Goal: Task Accomplishment & Management: Complete application form

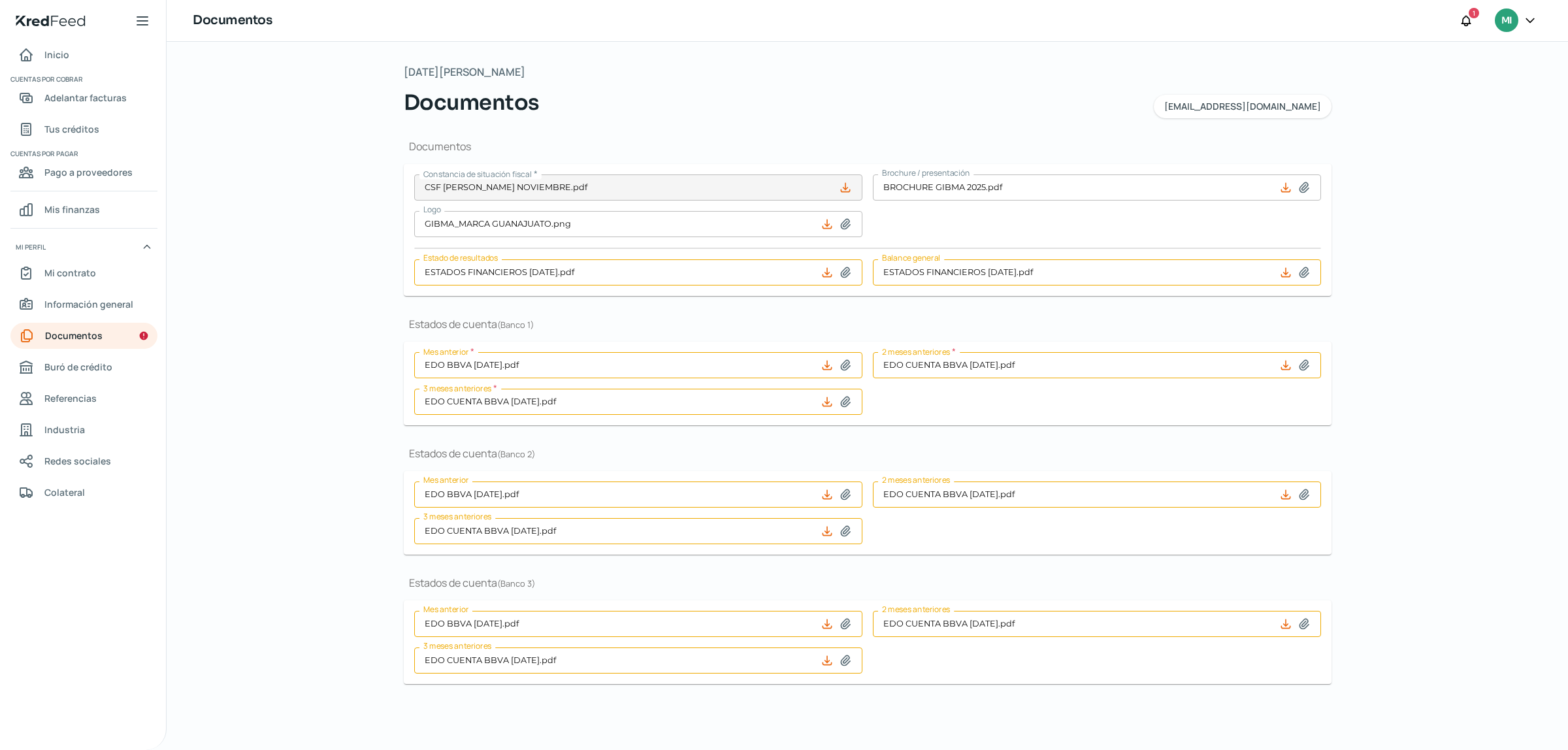
drag, startPoint x: 1428, startPoint y: 212, endPoint x: 1448, endPoint y: 166, distance: 50.2
click at [1429, 211] on div "[DATE][PERSON_NAME] Documentos [EMAIL_ADDRESS][DOMAIN_NAME] Documentos Constanc…" at bounding box center [867, 396] width 1402 height 708
click at [1566, 158] on div "[DATE][PERSON_NAME] Documentos [EMAIL_ADDRESS][DOMAIN_NAME] Documentos Constanc…" at bounding box center [867, 396] width 1402 height 708
drag, startPoint x: 1566, startPoint y: 158, endPoint x: 1566, endPoint y: 295, distance: 137.0
click at [1566, 295] on div "[DATE][PERSON_NAME] Documentos [EMAIL_ADDRESS][DOMAIN_NAME] Documentos Constanc…" at bounding box center [867, 396] width 1402 height 708
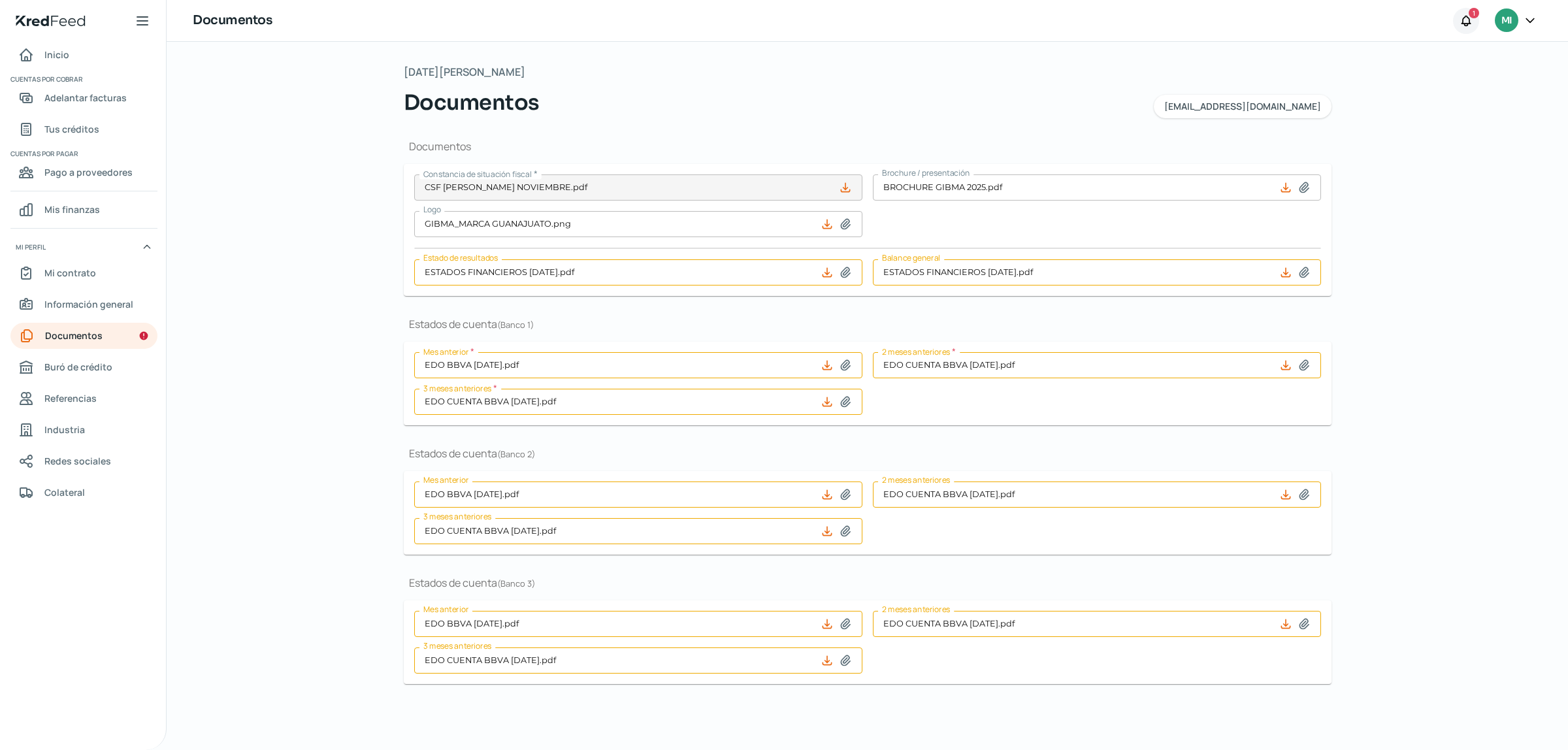
click at [1467, 21] on icon at bounding box center [1465, 20] width 13 height 13
click at [1395, 112] on span "Algunos de tus documentos han expirado, por favor, vuelve a cargarlos" at bounding box center [1362, 114] width 214 height 32
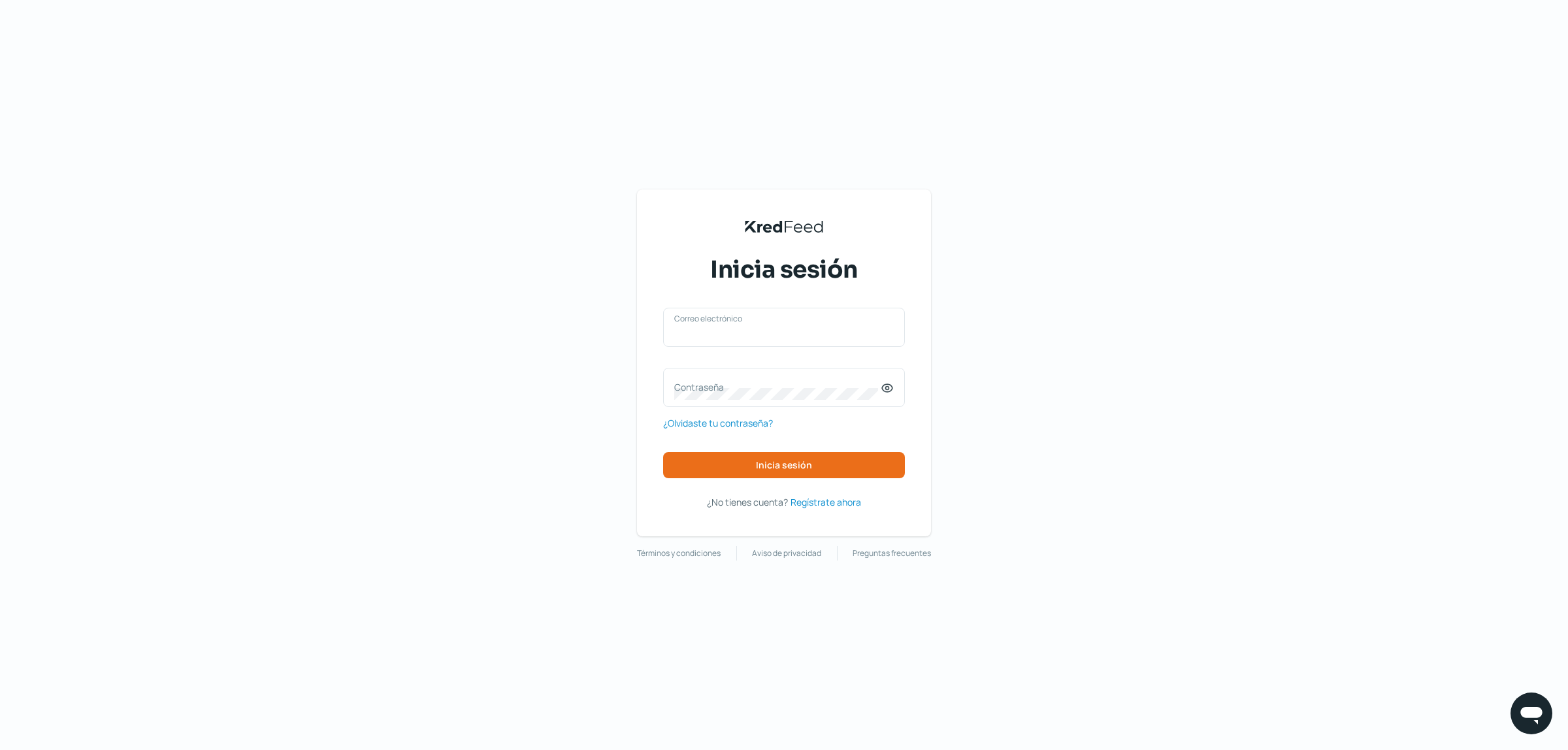
type input "[EMAIL_ADDRESS][DOMAIN_NAME]"
click at [762, 454] on button "Inicia sesión" at bounding box center [784, 465] width 242 height 26
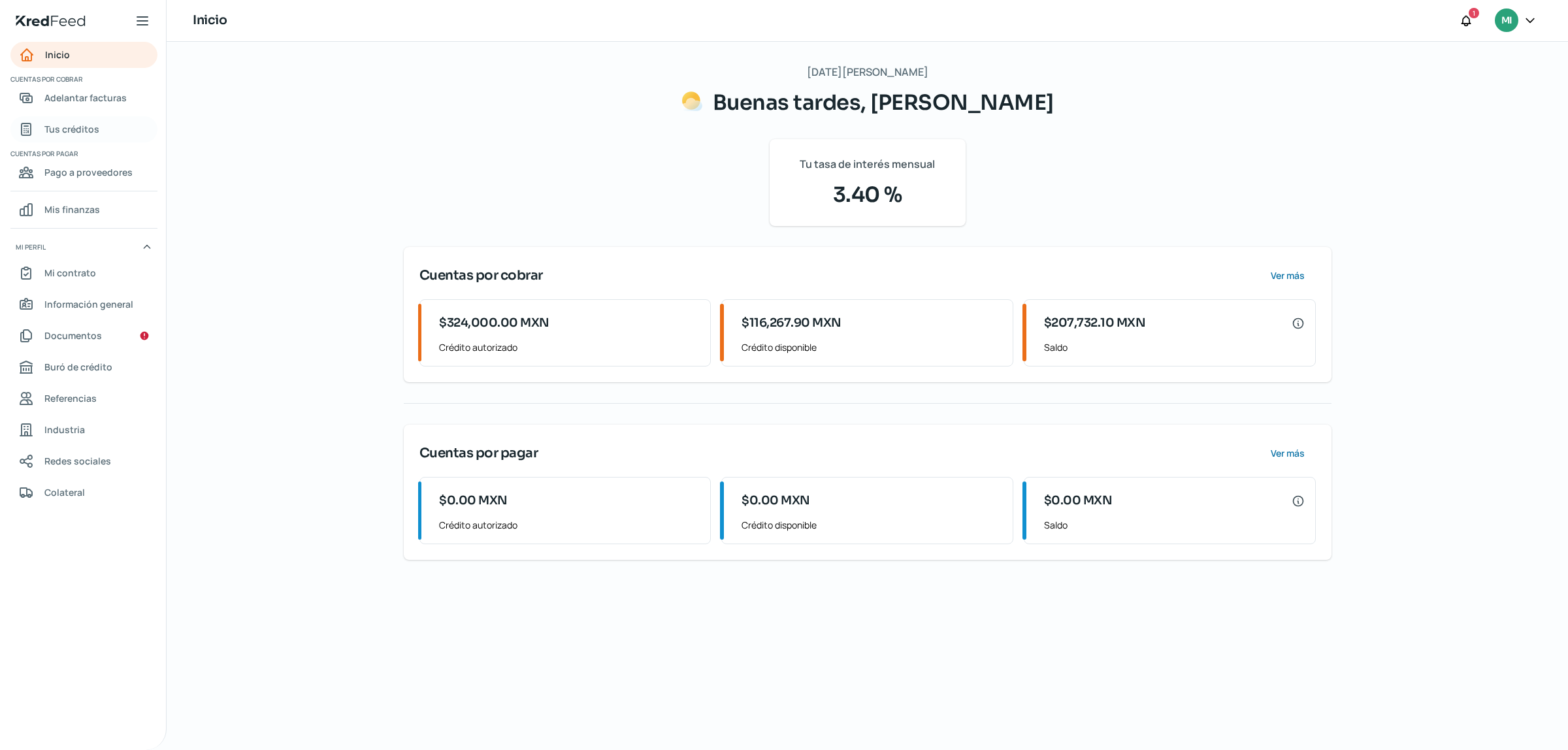
click at [82, 128] on span "Tus créditos" at bounding box center [71, 128] width 55 height 16
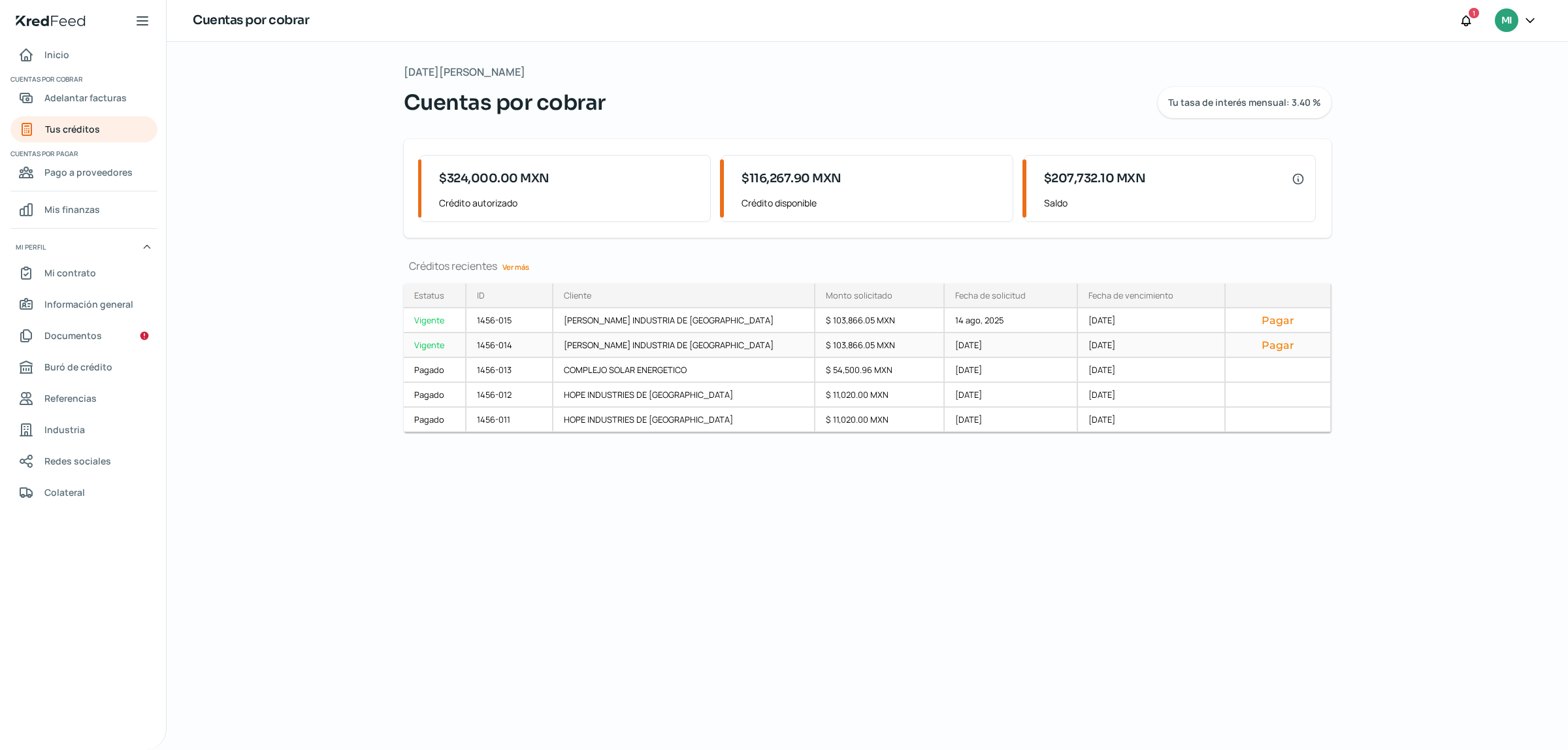
click at [1266, 345] on button "Pagar" at bounding box center [1278, 344] width 83 height 13
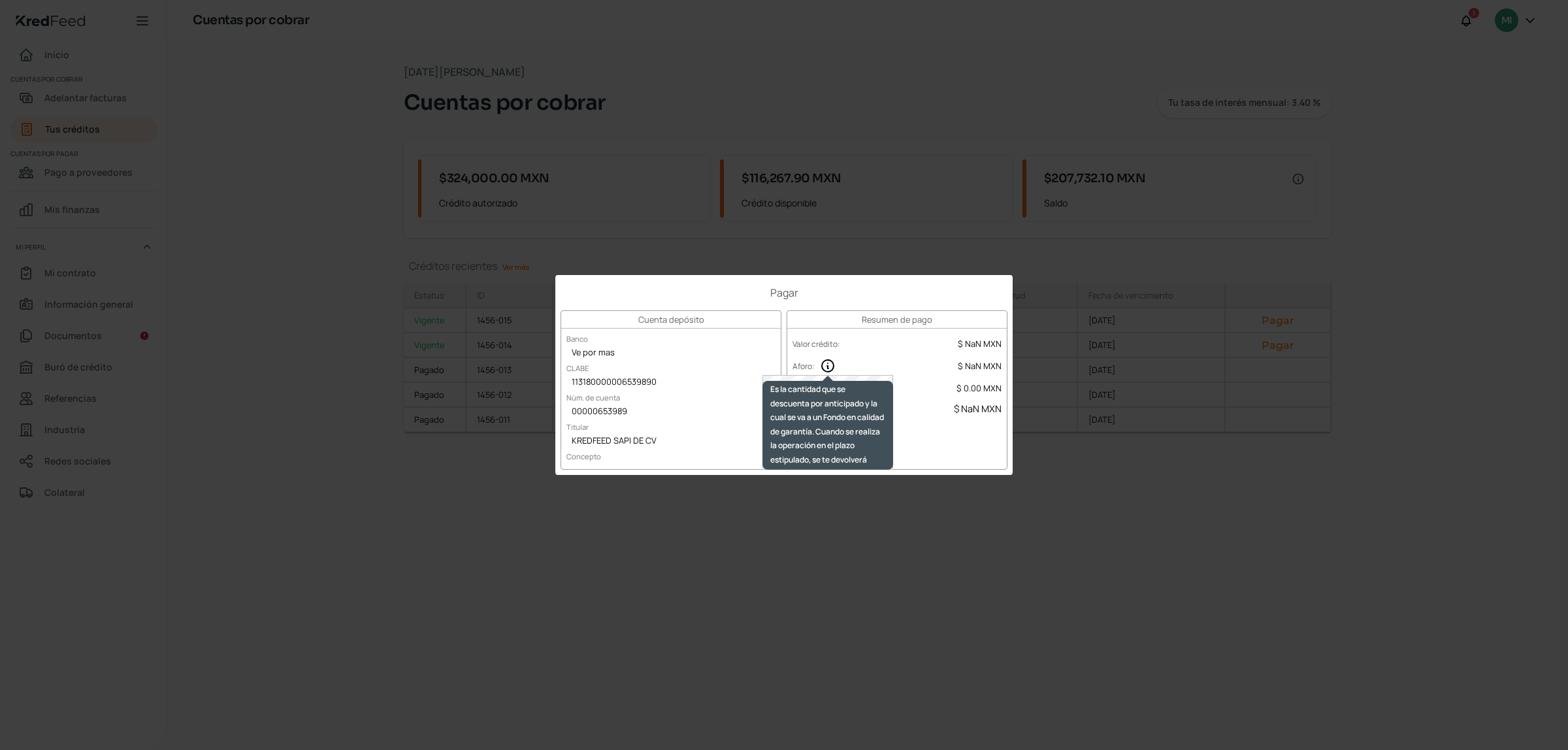
click at [827, 364] on icon at bounding box center [827, 365] width 15 height 15
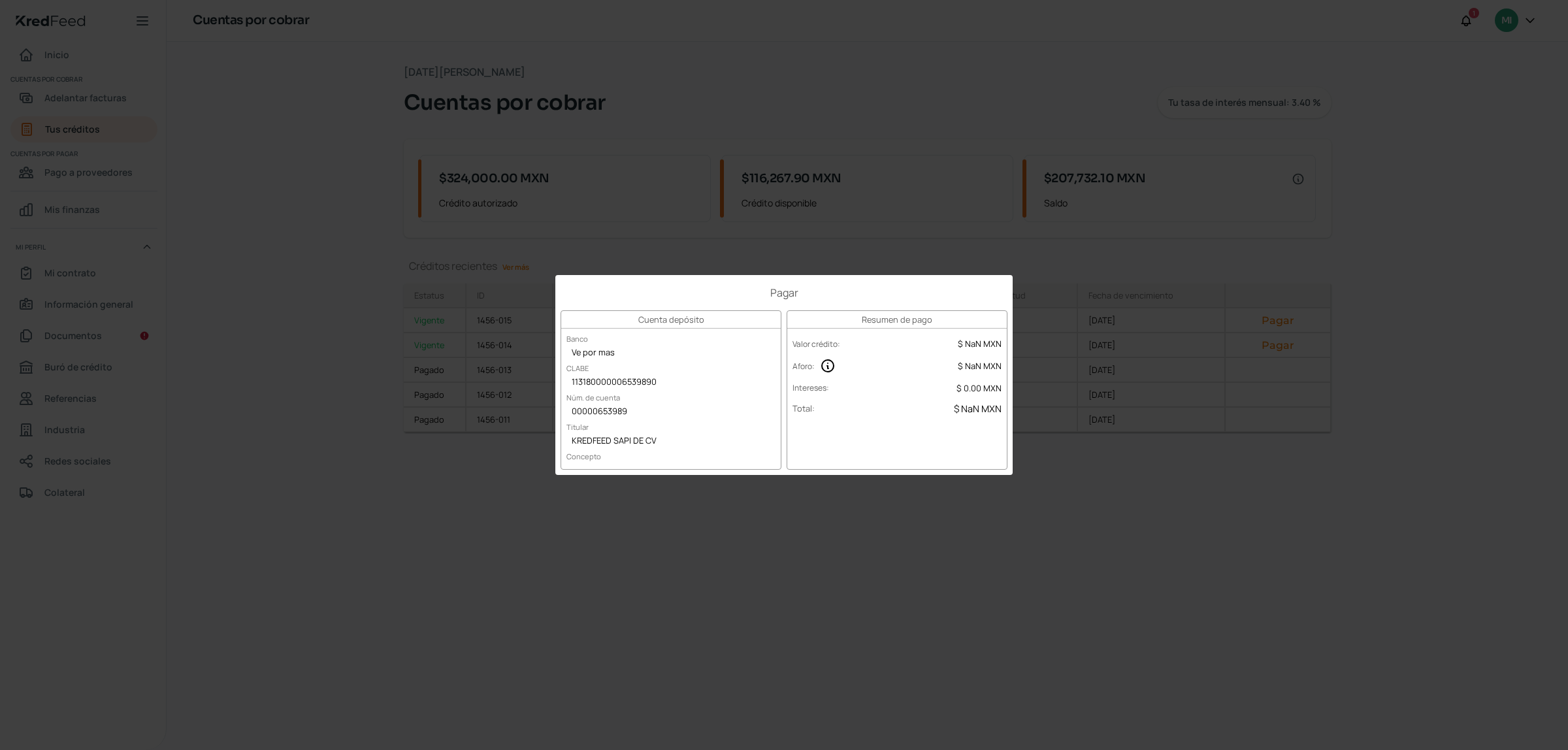
click at [1060, 611] on div "Pagar Cuenta depósito Banco Ve por mas CLABE 113180000006539890 Núm. de cuenta …" at bounding box center [784, 375] width 1568 height 750
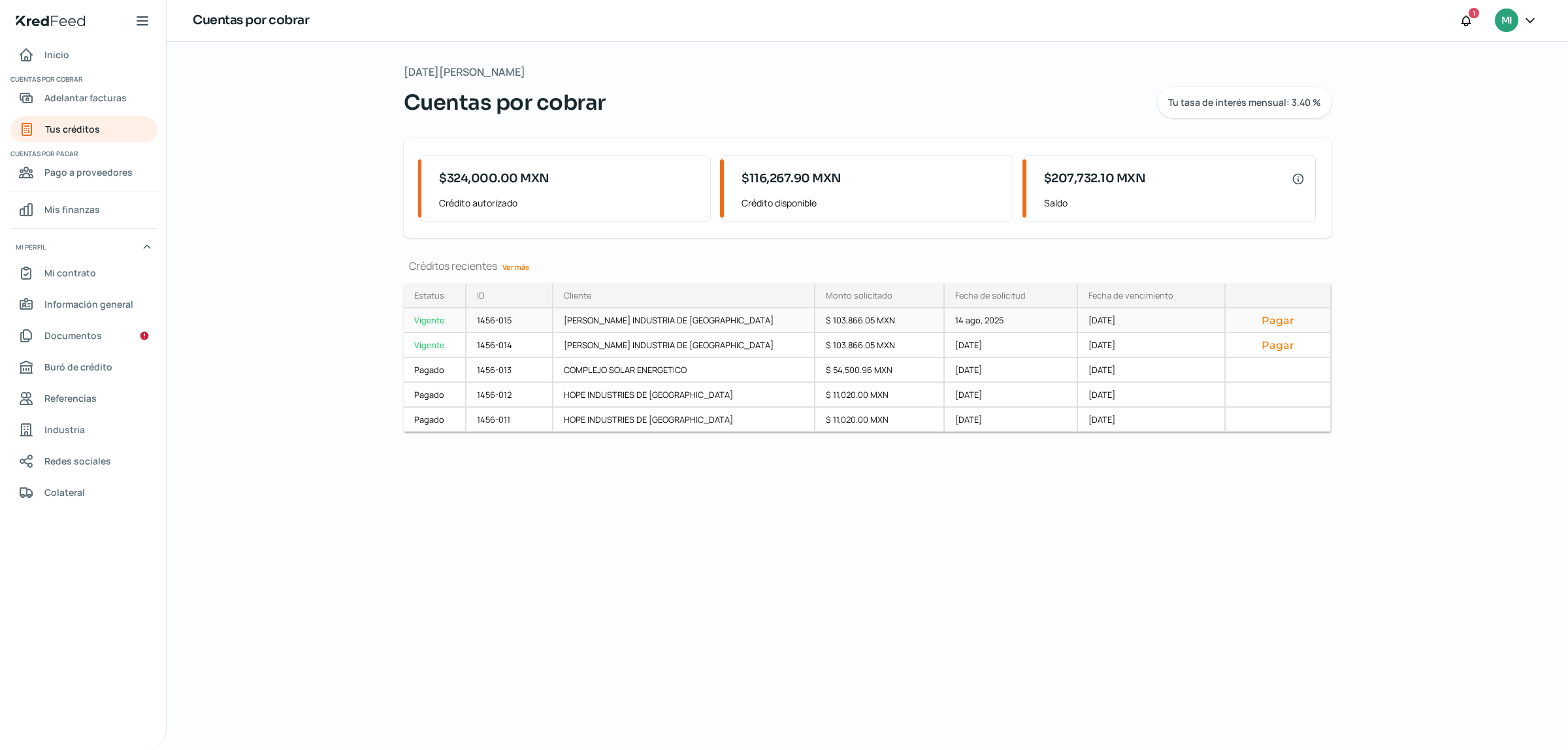
click at [1269, 324] on button "Pagar" at bounding box center [1278, 319] width 83 height 13
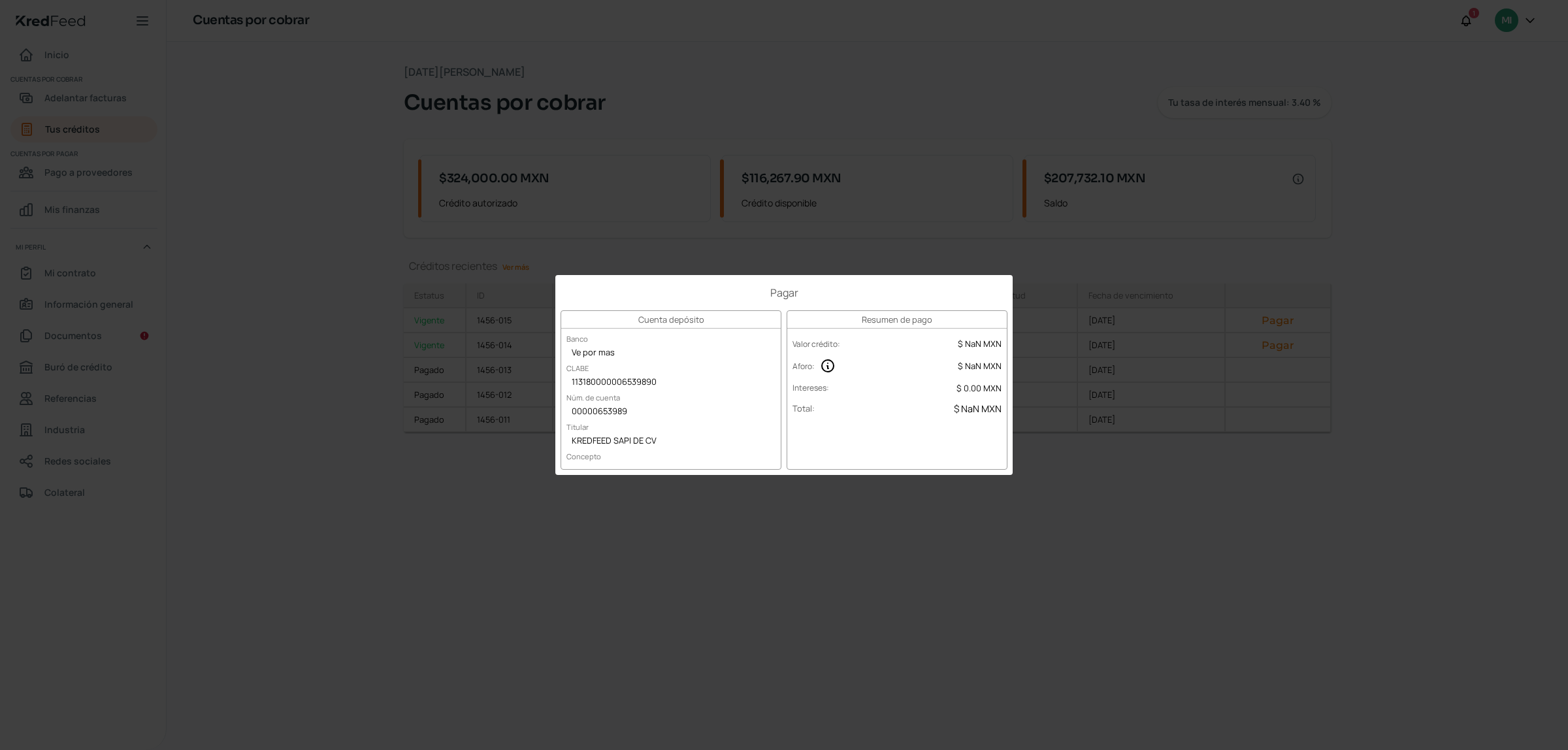
click at [932, 561] on div "Pagar Cuenta depósito Banco Ve por mas CLABE 113180000006539890 Núm. de cuenta …" at bounding box center [784, 375] width 1568 height 750
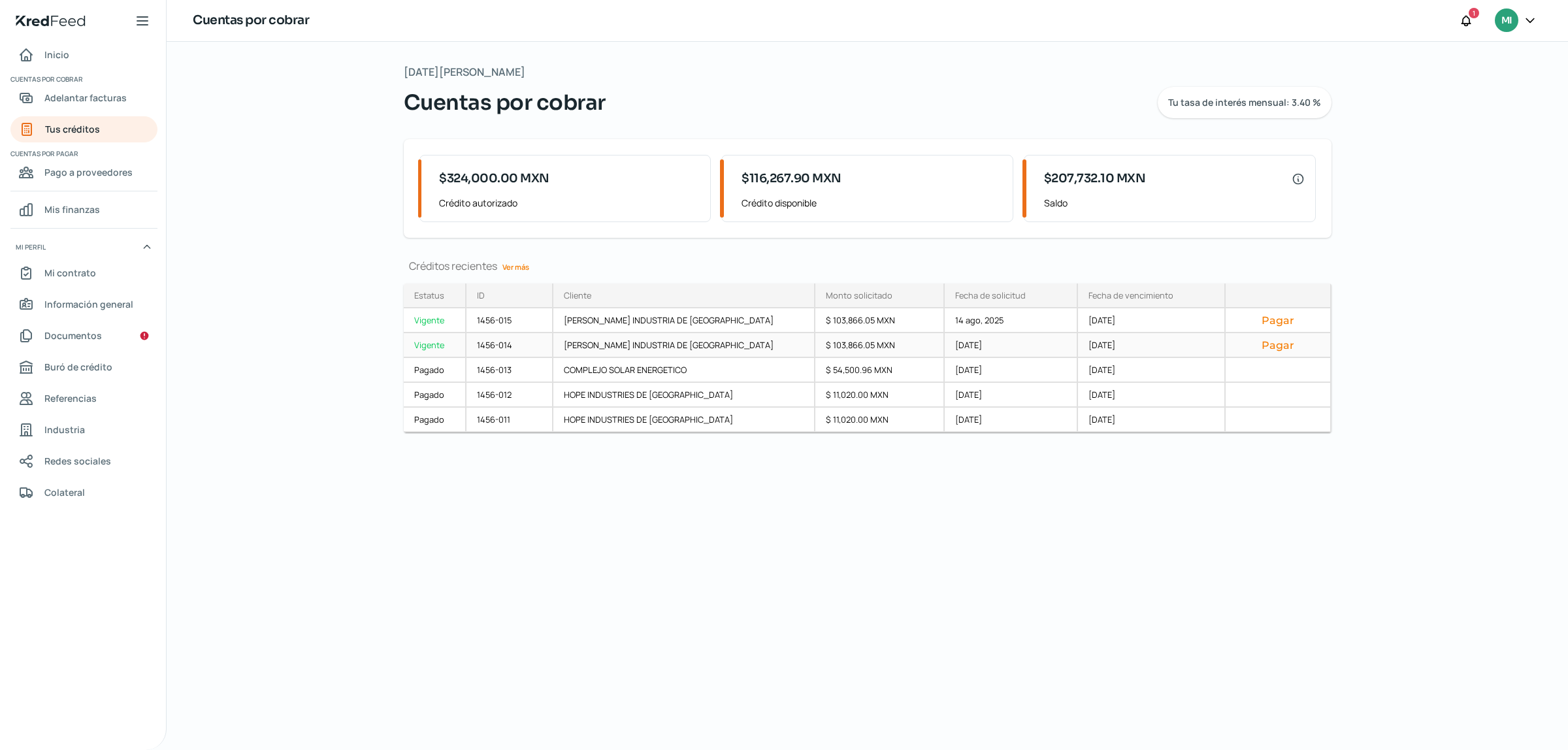
click at [1261, 347] on button "Pagar" at bounding box center [1278, 344] width 83 height 13
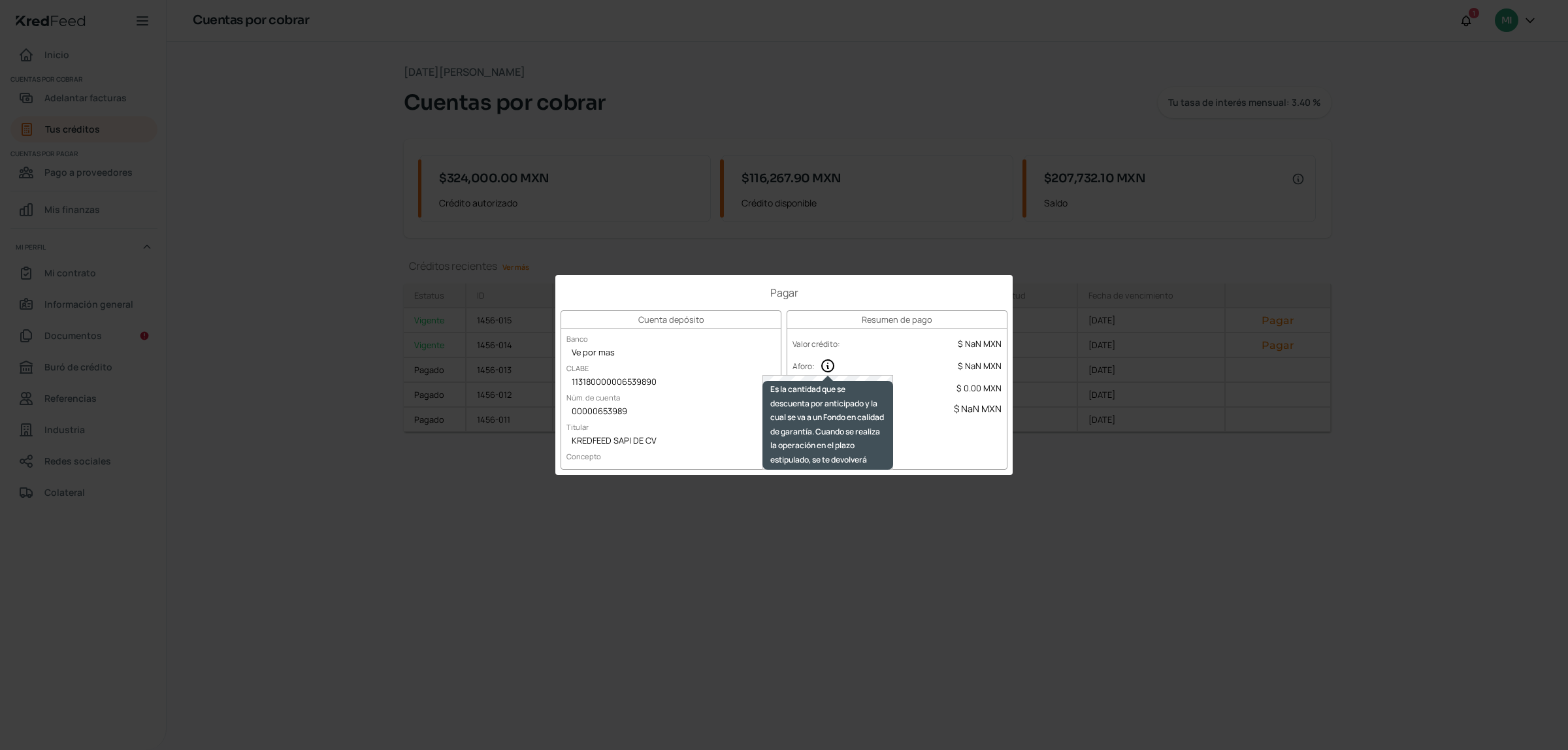
click at [830, 366] on icon at bounding box center [827, 365] width 15 height 15
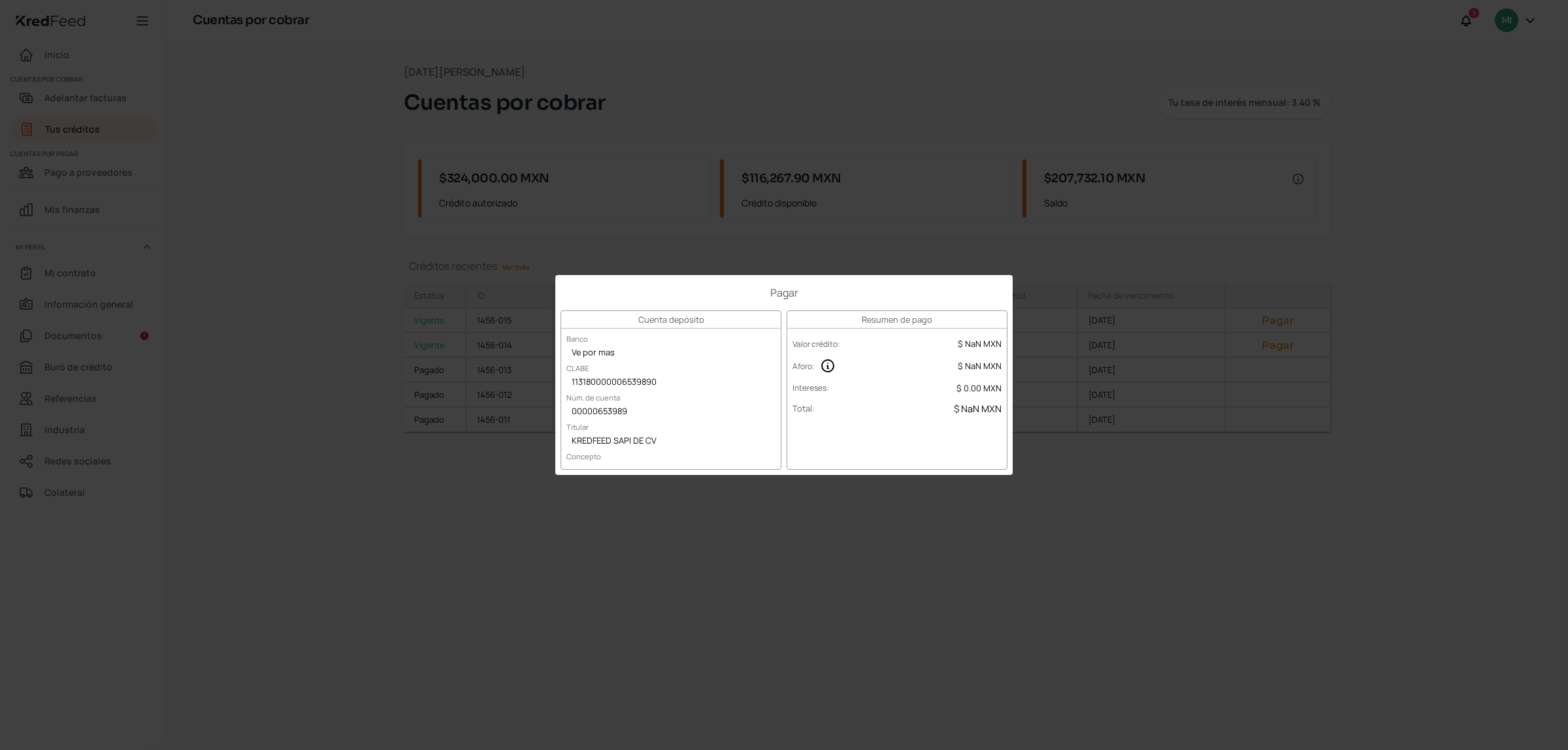
click at [1150, 660] on div "Pagar Cuenta depósito Banco Ve por mas CLABE 113180000006539890 Núm. de cuenta …" at bounding box center [784, 375] width 1568 height 750
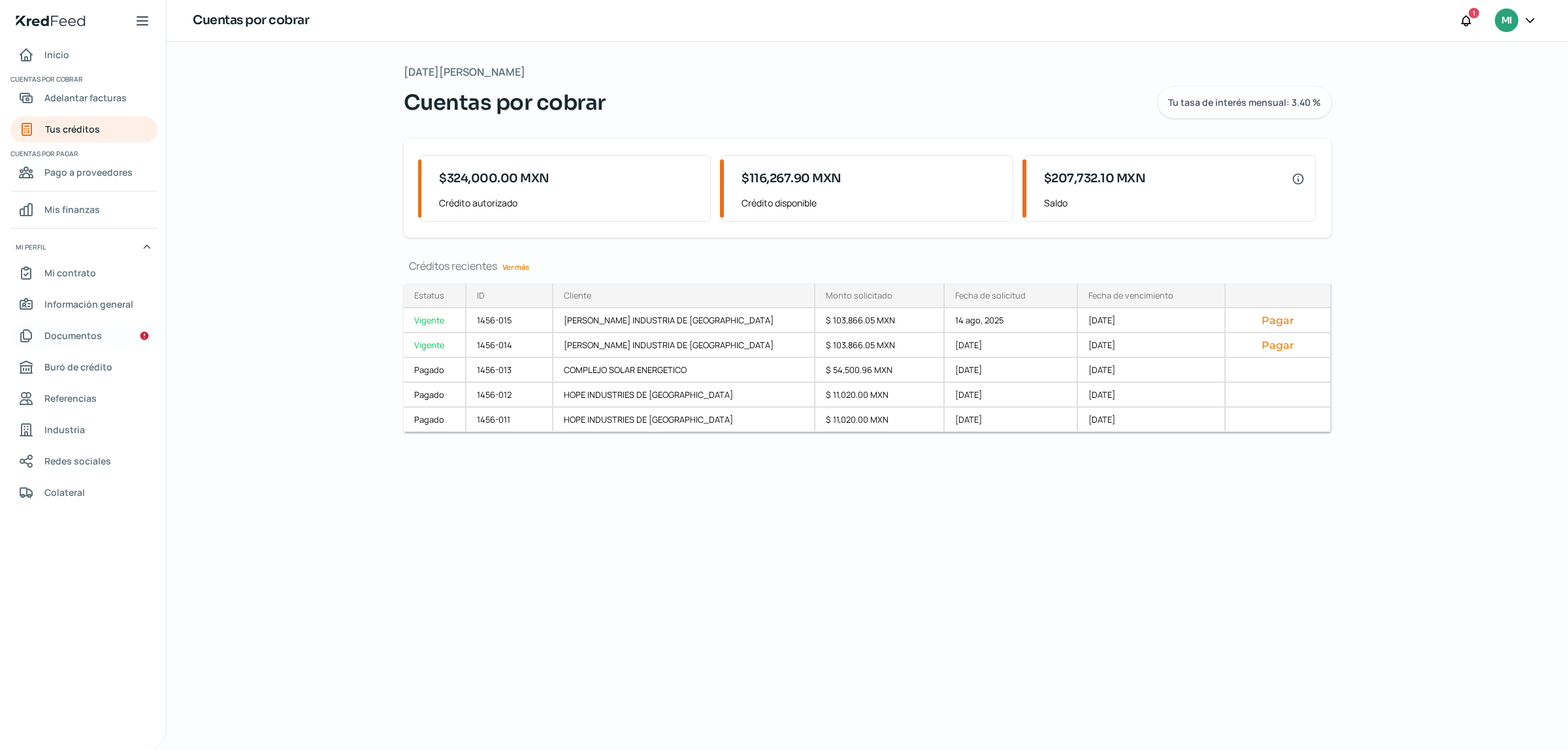
click at [113, 330] on link "Documentos" at bounding box center [83, 336] width 147 height 26
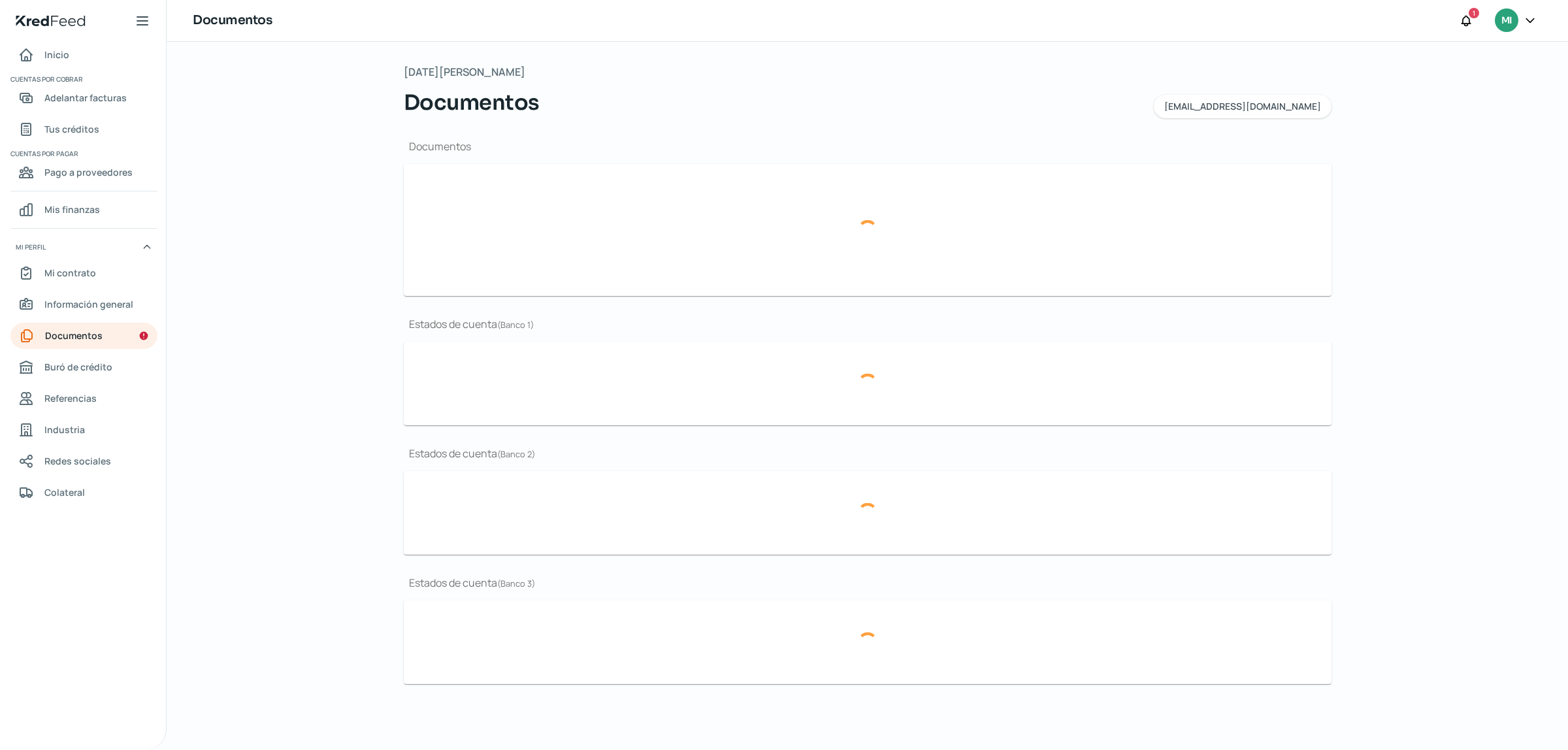
type input "CSF [PERSON_NAME] NOVIEMBRE.pdf"
type input "BROCHURE GIBMA 2025.pdf"
type input "GIBMA_MARCA GUANAJUATO.png"
type input "ESTADOS FINANCIEROS [DATE].pdf"
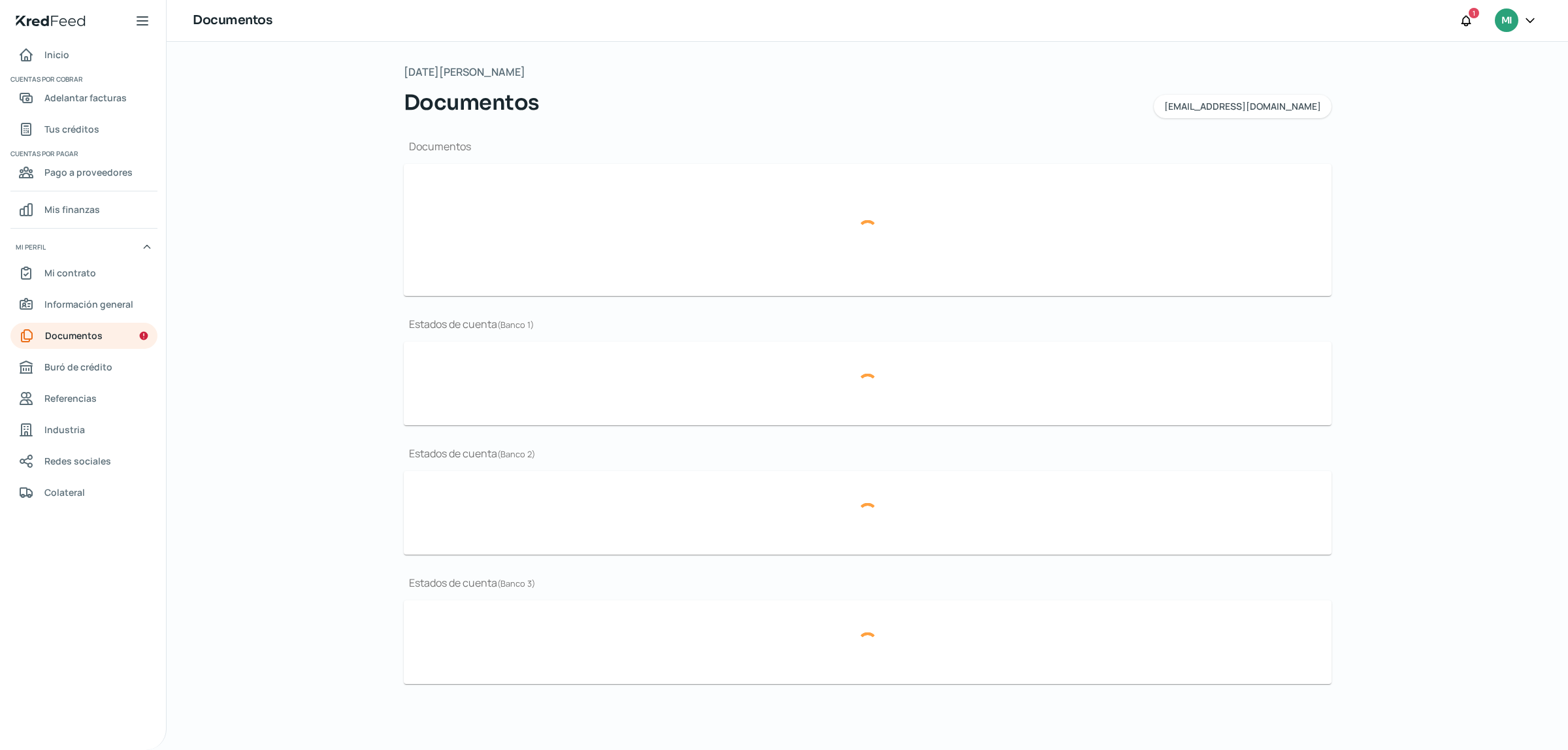
type input "EDO BBVA [DATE].pdf"
type input "EDO CUENTA BBVA [DATE].pdf"
type input "EDO BBVA [DATE].pdf"
type input "EDO CUENTA BBVA [DATE].pdf"
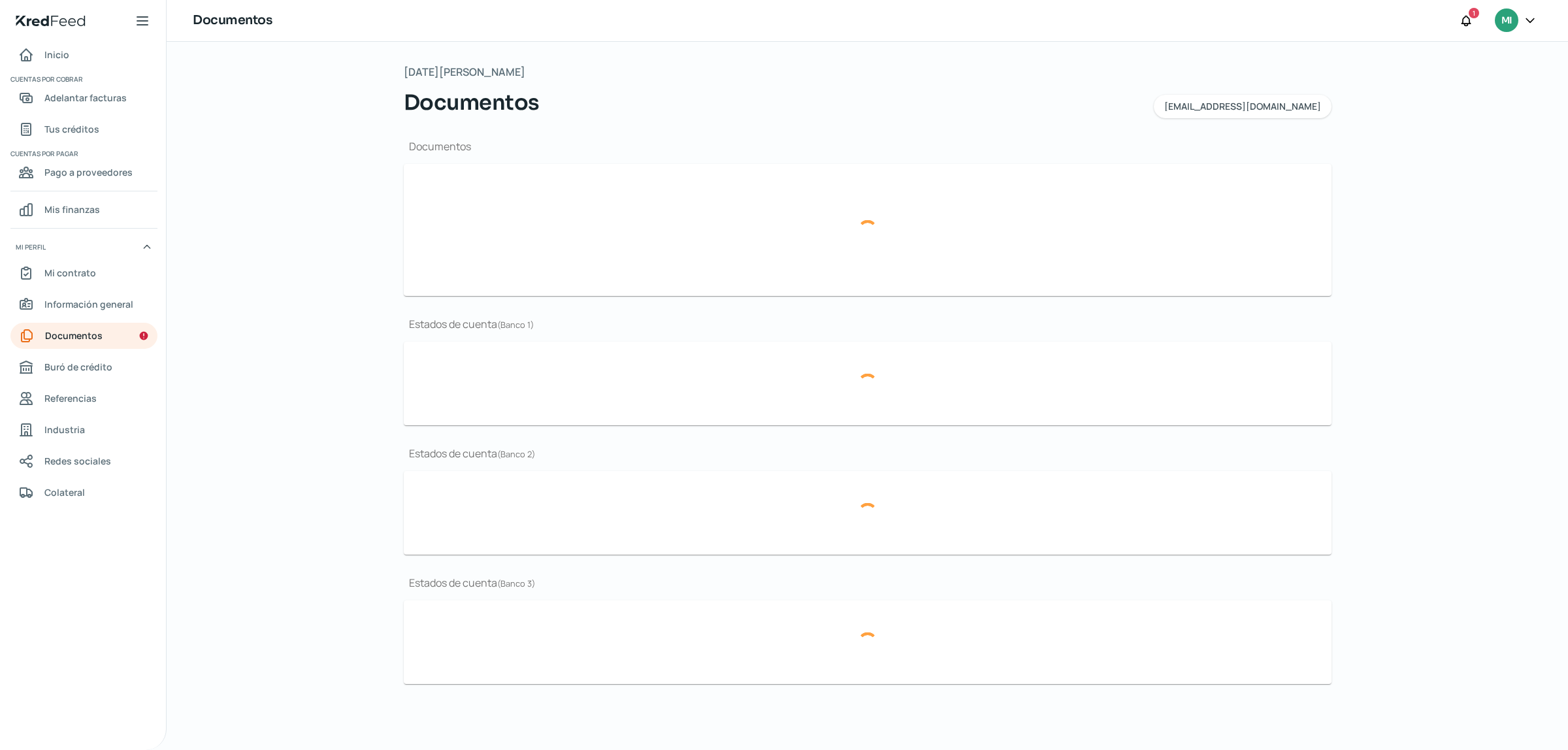
type input "EDO CUENTA BBVA [DATE].pdf"
type input "EDO BBVA [DATE].pdf"
type input "EDO CUENTA BBVA [DATE].pdf"
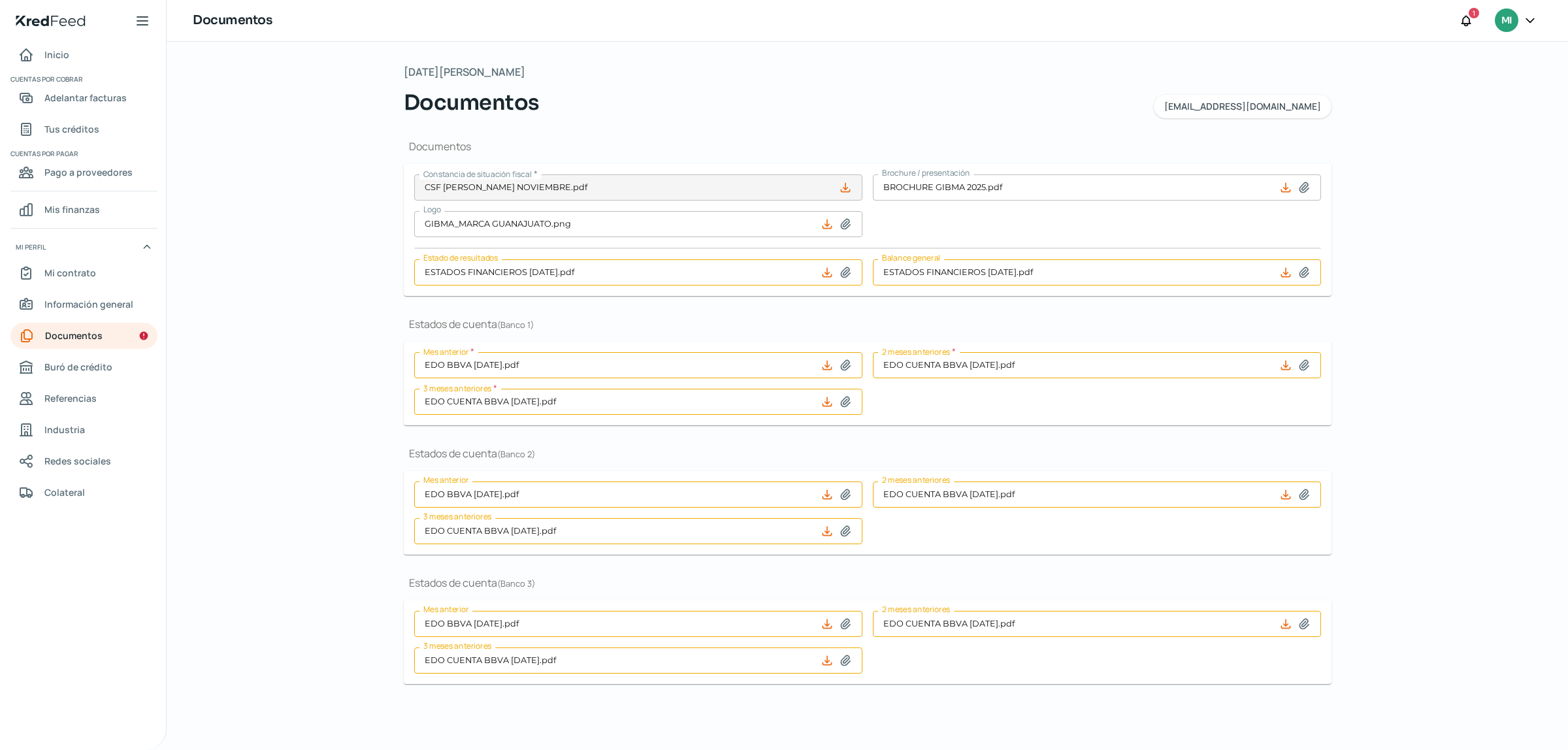
click at [1566, 121] on div "[DATE][PERSON_NAME] Documentos [EMAIL_ADDRESS][DOMAIN_NAME] Documentos Constanc…" at bounding box center [867, 396] width 1402 height 708
click at [841, 273] on icon at bounding box center [845, 273] width 9 height 10
type input "C:\fakepath\ESTADOS FINANCIEROS 2024.pdf"
type input "ESTADOS FINANCIEROS 2024.pdf"
click at [1301, 273] on icon at bounding box center [1304, 273] width 9 height 10
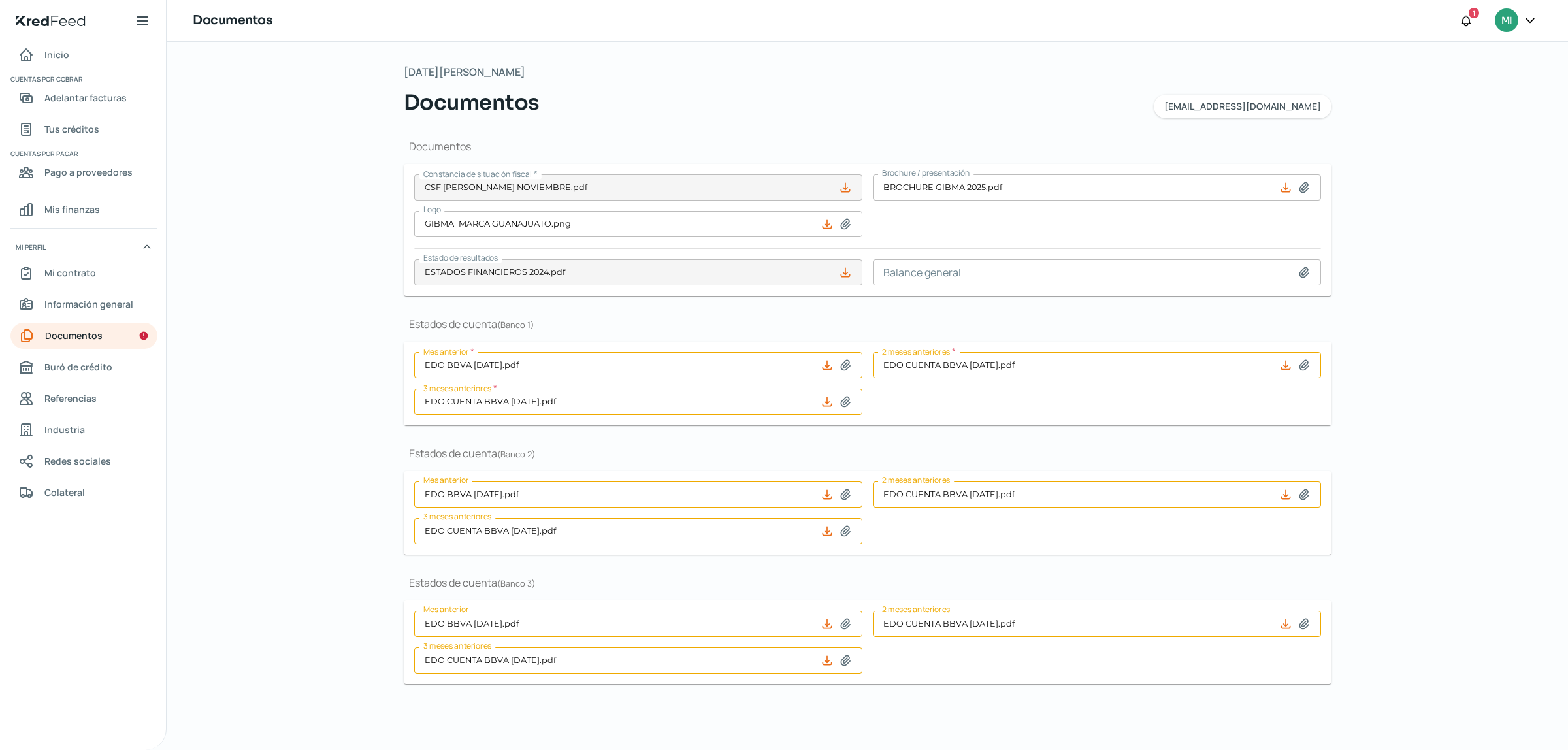
type input "C:\fakepath\ESTADOS FINANCIEROS 2024.pdf"
type input "ESTADOS FINANCIEROS 2024.pdf"
click at [1485, 367] on div "Martes, 19 de agosto 2025 Documentos auxiliar@gibma.com.mx Documentos Constanci…" at bounding box center [867, 396] width 1402 height 708
click at [843, 364] on icon at bounding box center [844, 364] width 13 height 13
type input "C:\fakepath\EDO CUENTA JULIO BBVA 2025.pdf"
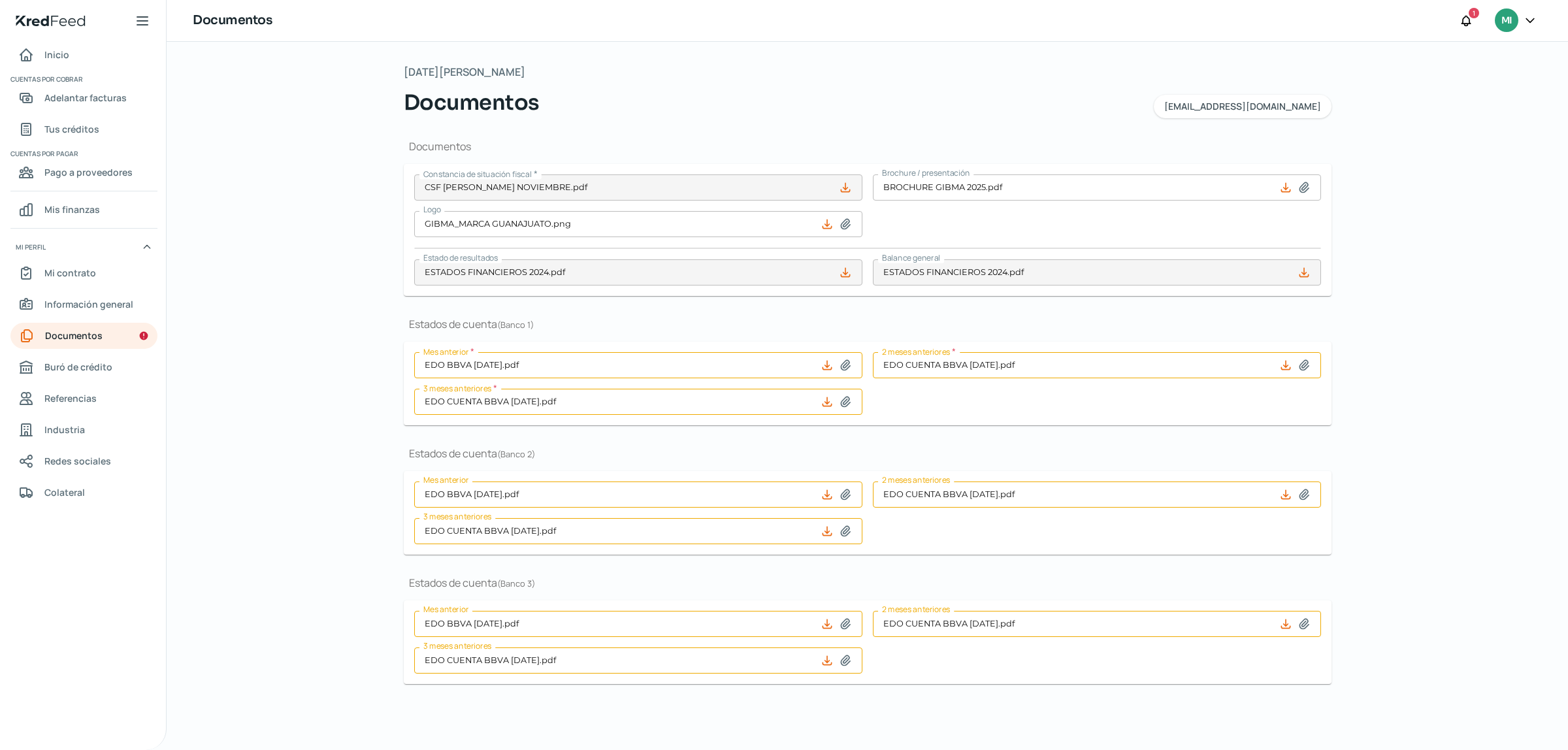
type input "EDO CUENTA JULIO BBVA 2025.pdf"
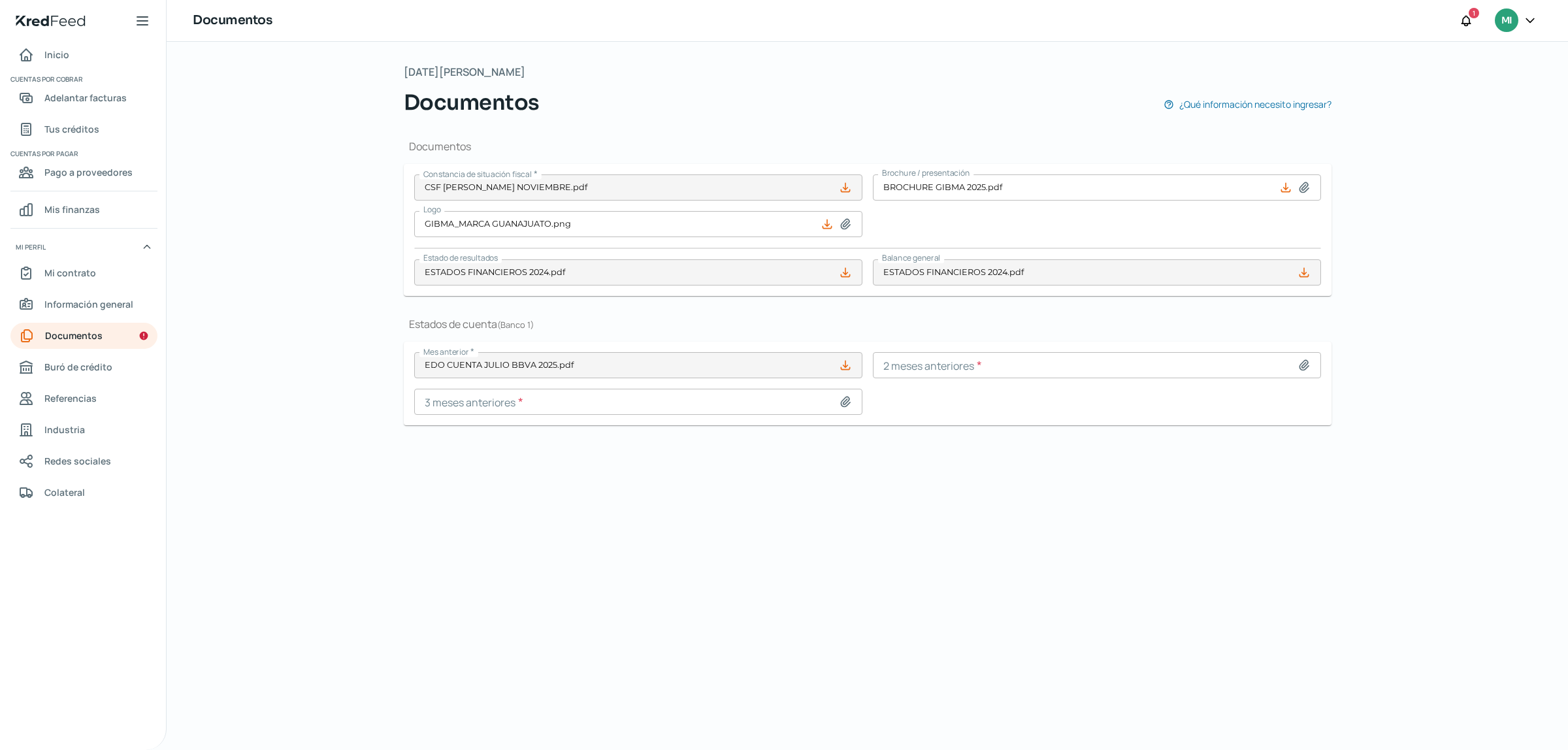
click at [1306, 366] on icon at bounding box center [1304, 365] width 9 height 10
type input "C:\fakepath\EDO CUENTA JUNIO 2025 BBVA.pdf"
type input "EDO CUENTA JUNIO 2025 BBVA.pdf"
click at [846, 402] on icon at bounding box center [844, 401] width 13 height 13
type input "C:\fakepath\EDO CUENTA BBVA MAYO.pdf"
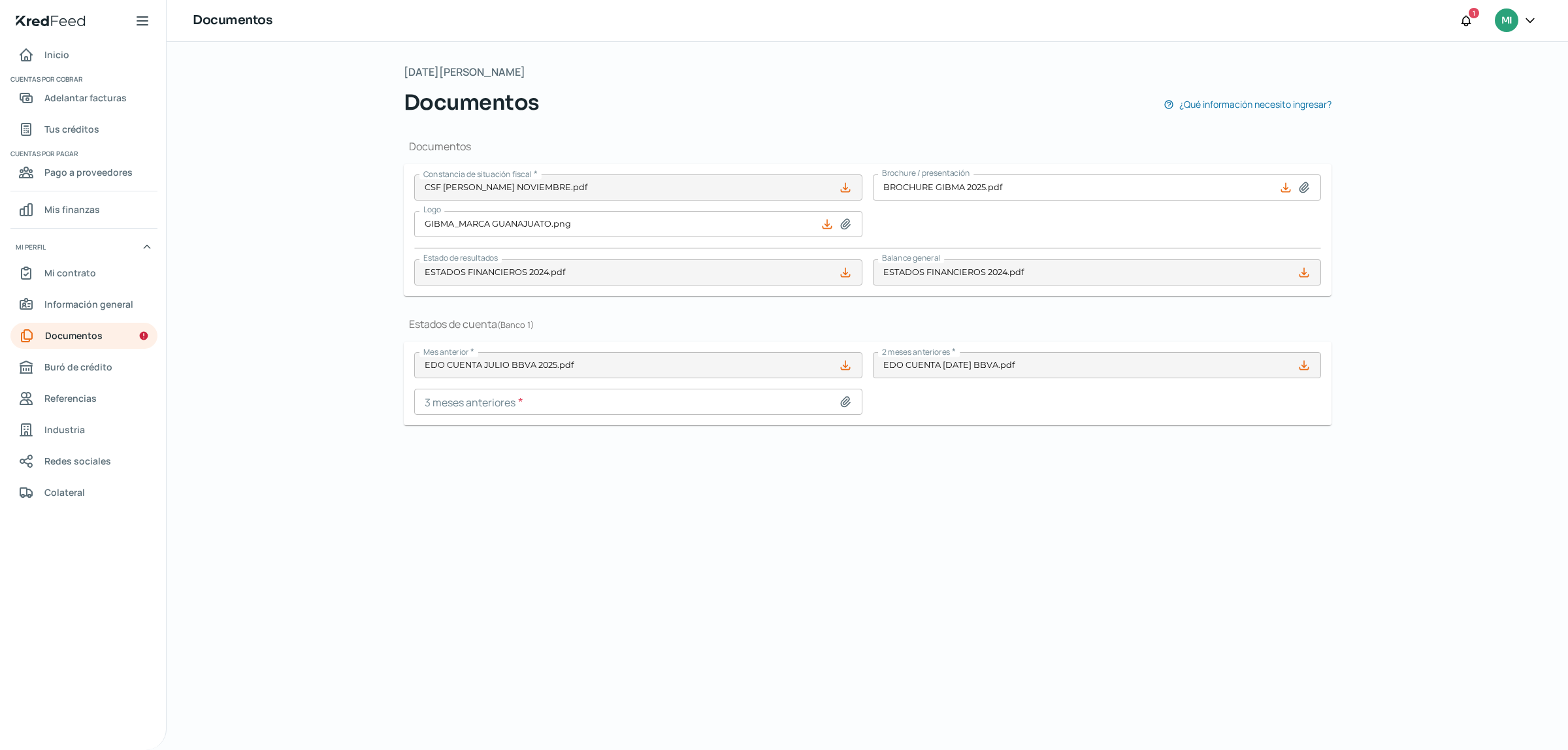
type input "EDO CUENTA BBVA MAYO.pdf"
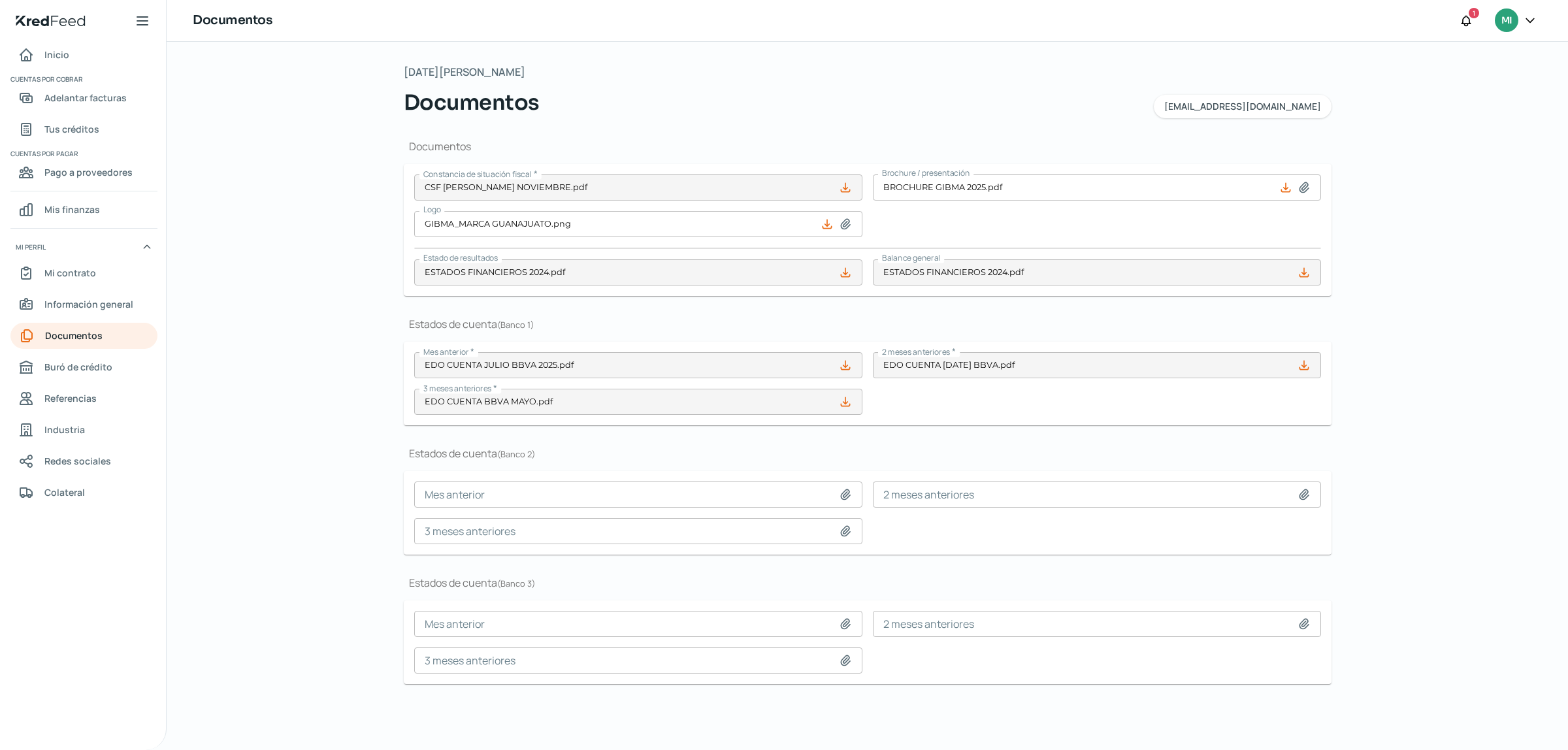
drag, startPoint x: 1566, startPoint y: 380, endPoint x: 1566, endPoint y: 434, distance: 54.0
click at [1566, 416] on div "Martes, 19 de agosto 2025 Documentos auxiliar@gibma.com.mx Documentos Constanci…" at bounding box center [867, 396] width 1402 height 708
drag, startPoint x: 1560, startPoint y: 327, endPoint x: 1529, endPoint y: 255, distance: 78.4
click at [1529, 255] on div "Martes, 19 de agosto 2025 Documentos auxiliar@gibma.com.mx Documentos Constanci…" at bounding box center [867, 396] width 1402 height 708
click at [784, 475] on form "Mes anterior 2 meses anteriores 3 meses anteriores" at bounding box center [867, 512] width 928 height 83
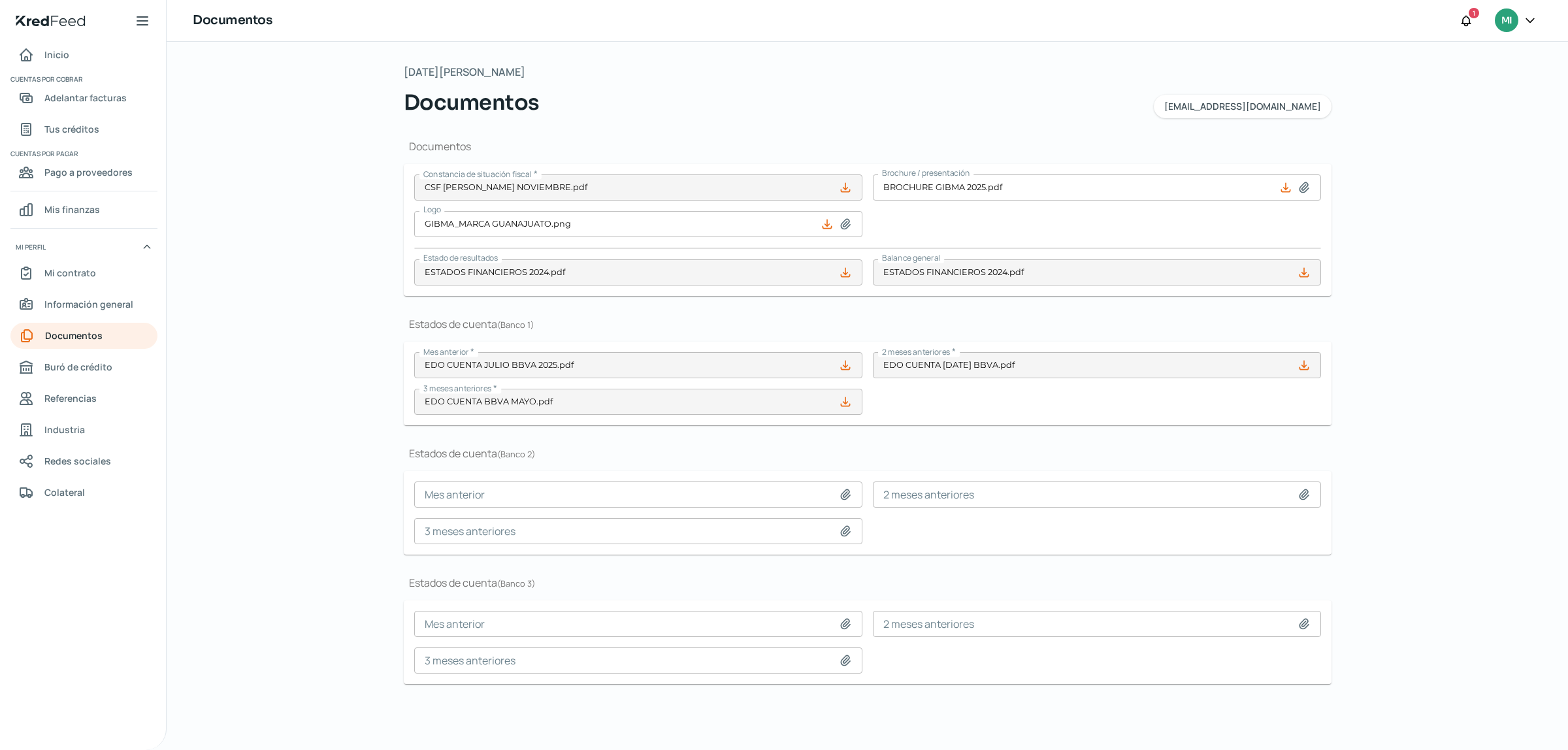
click at [846, 491] on icon at bounding box center [844, 493] width 13 height 13
type input "C:\fakepath\EDO CUENTA JULIO BBVA 2025.pdf"
type input "EDO CUENTA JULIO BBVA 2025.pdf"
click at [1303, 495] on icon at bounding box center [1304, 494] width 9 height 10
type input "C:\fakepath\EDO CUENTA JUNIO 2025 BBVA.pdf"
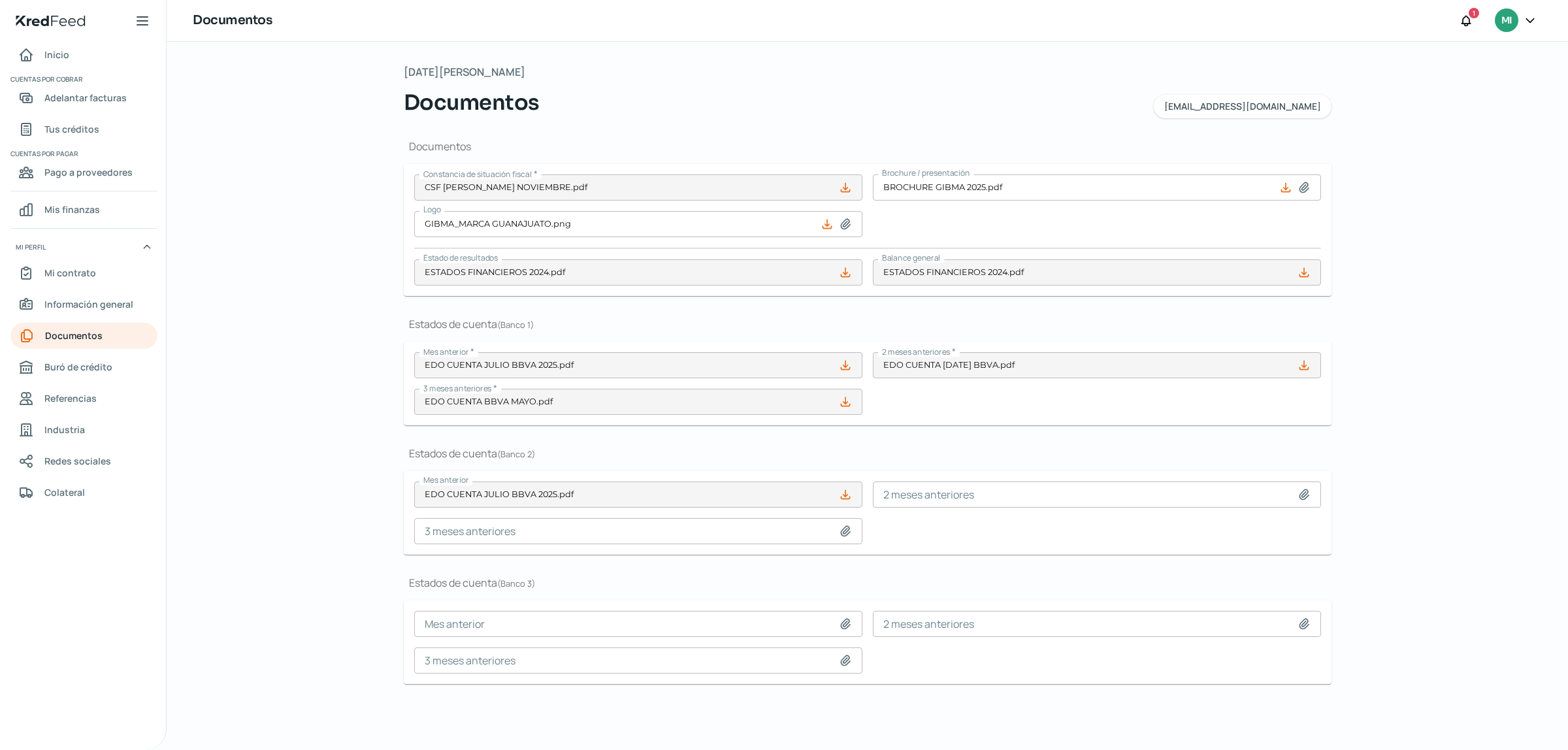
type input "EDO CUENTA JUNIO 2025 BBVA.pdf"
click at [853, 531] on div at bounding box center [848, 531] width 19 height 13
click at [843, 531] on icon at bounding box center [844, 531] width 13 height 13
type input "C:\fakepath\EDO CUENTA BBVA MAYO.pdf"
type input "EDO CUENTA BBVA MAYO.pdf"
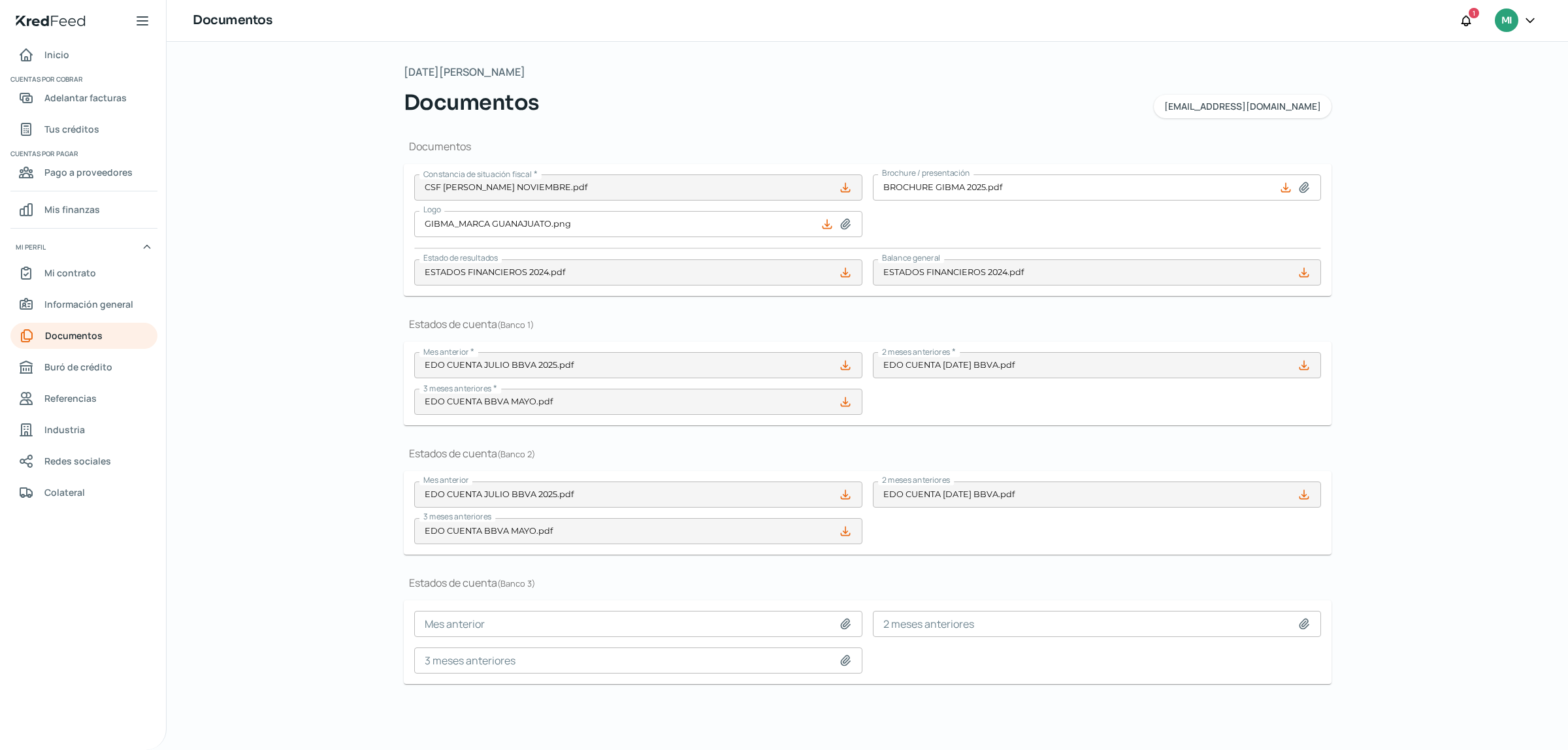
click at [850, 629] on icon at bounding box center [844, 623] width 13 height 13
type input "C:\fakepath\EDO CUENTA JULIO BBVA 2025.pdf"
type input "EDO CUENTA JULIO BBVA 2025.pdf"
click at [1308, 621] on icon at bounding box center [1303, 623] width 13 height 13
type input "C:\fakepath\EDO CUENTA JUNIO 2025 BBVA.pdf"
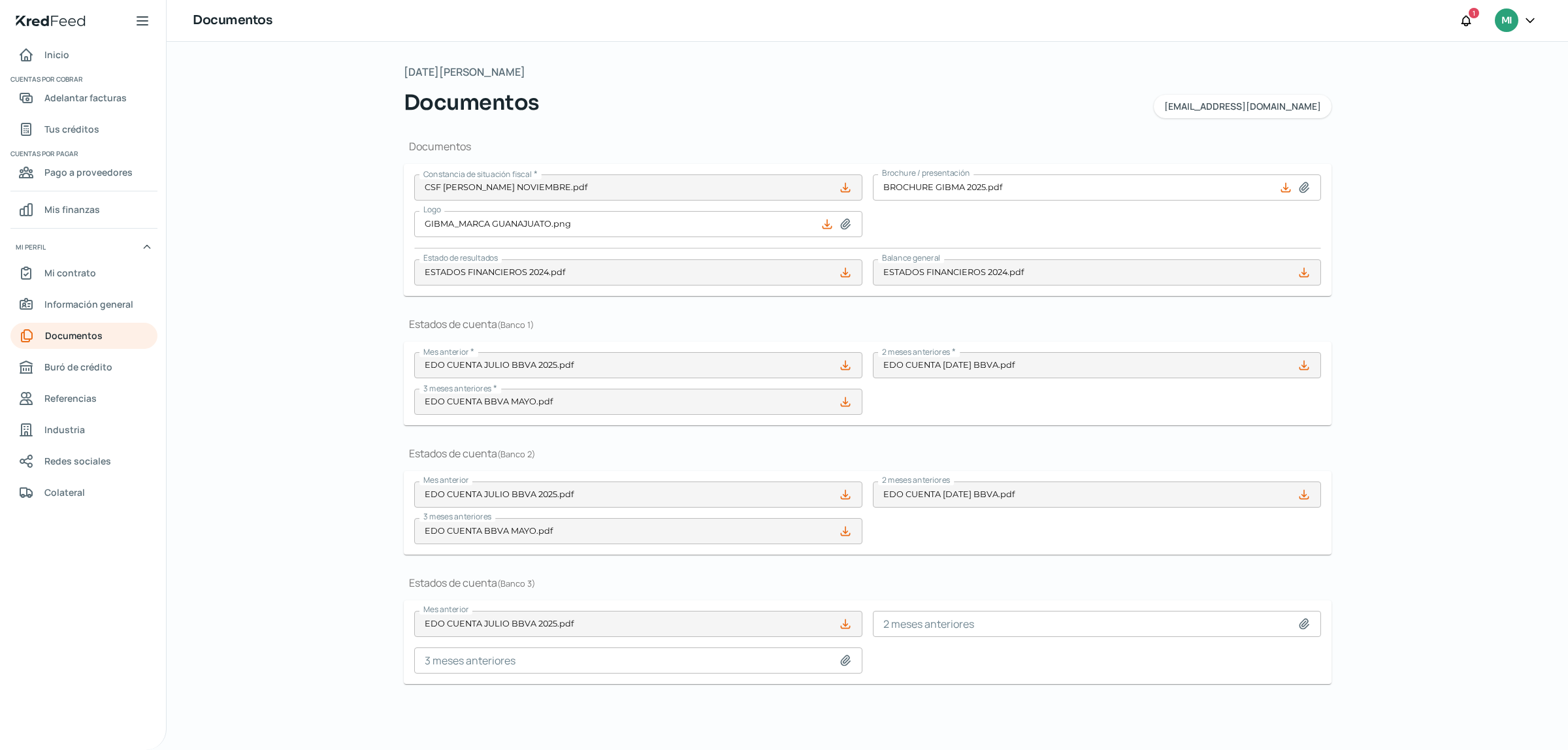
type input "EDO CUENTA JUNIO 2025 BBVA.pdf"
click at [846, 665] on icon at bounding box center [845, 660] width 9 height 10
type input "C:\fakepath\EDO CUENTA BBVA MAYO.pdf"
type input "EDO CUENTA BBVA MAYO.pdf"
drag, startPoint x: 1565, startPoint y: 253, endPoint x: 1566, endPoint y: 436, distance: 183.0
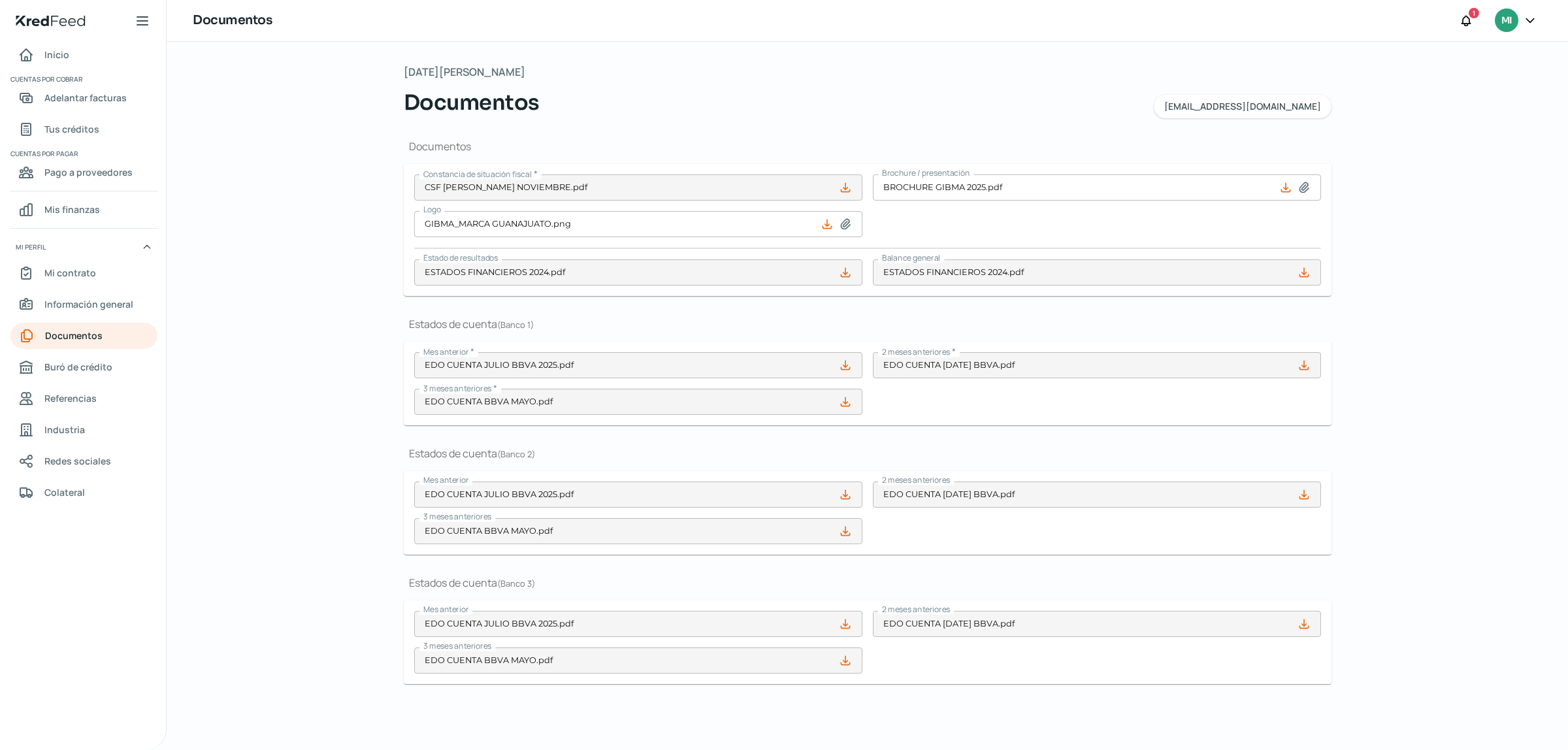
click at [1566, 432] on div "Martes, 19 de agosto 2025 Documentos auxiliar@gibma.com.mx Documentos Constanci…" at bounding box center [867, 396] width 1402 height 708
click at [313, 355] on div "Martes, 19 de agosto 2025 Documentos auxiliar@gibma.com.mx Documentos Constanci…" at bounding box center [867, 396] width 1402 height 708
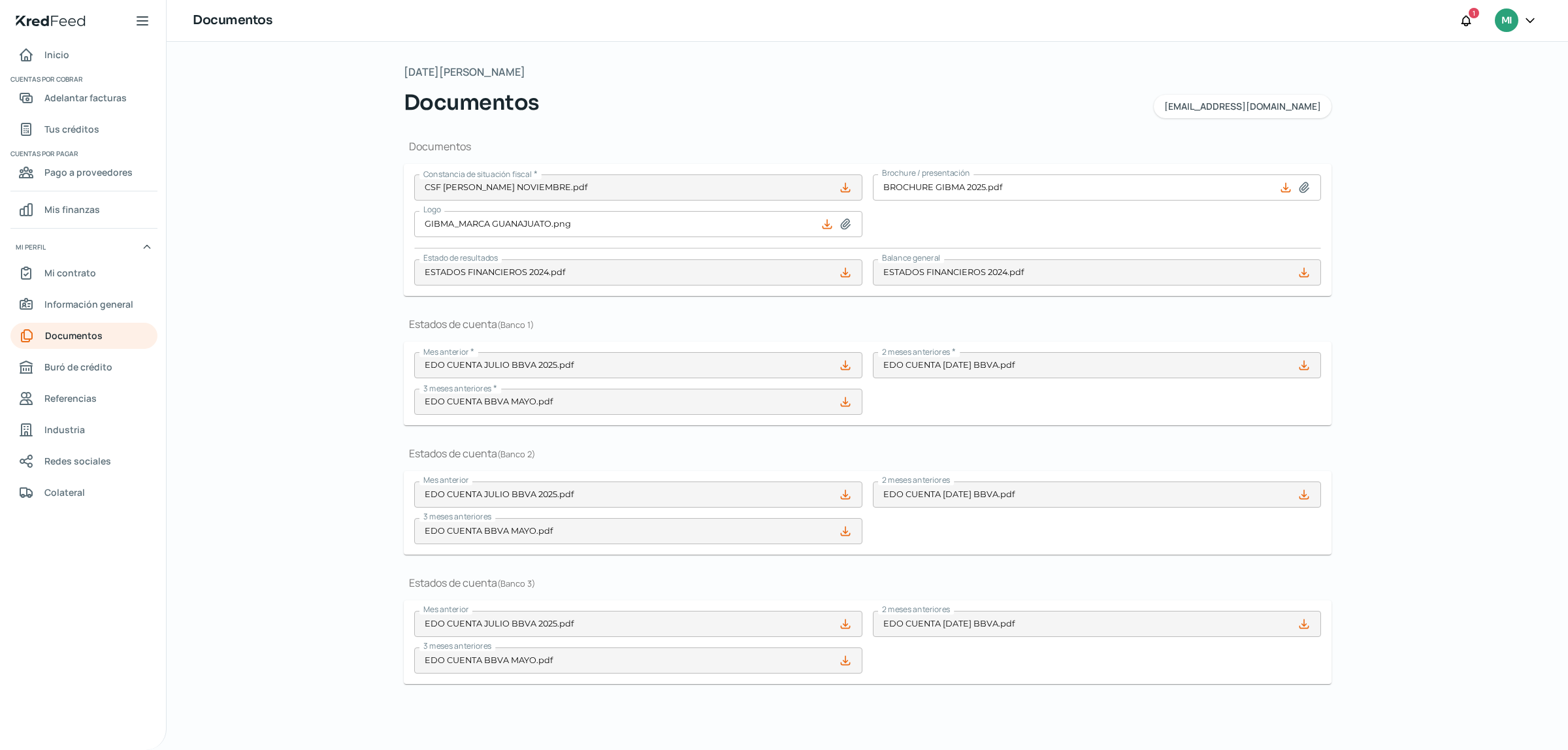
click at [800, 723] on div "Martes, 19 de agosto 2025 Documentos auxiliar@gibma.com.mx Documentos Constanci…" at bounding box center [868, 396] width 980 height 708
click at [887, 691] on div "Documentos Constancia de situación fiscal * CSF MIGUEL NOVIEMBRE.pdf Brochure /…" at bounding box center [867, 416] width 928 height 597
click at [934, 660] on div "Mes anterior EDO CUENTA JULIO BBVA 2025.pdf 2 meses anteriores EDO CUENTA JUNIO…" at bounding box center [867, 642] width 906 height 63
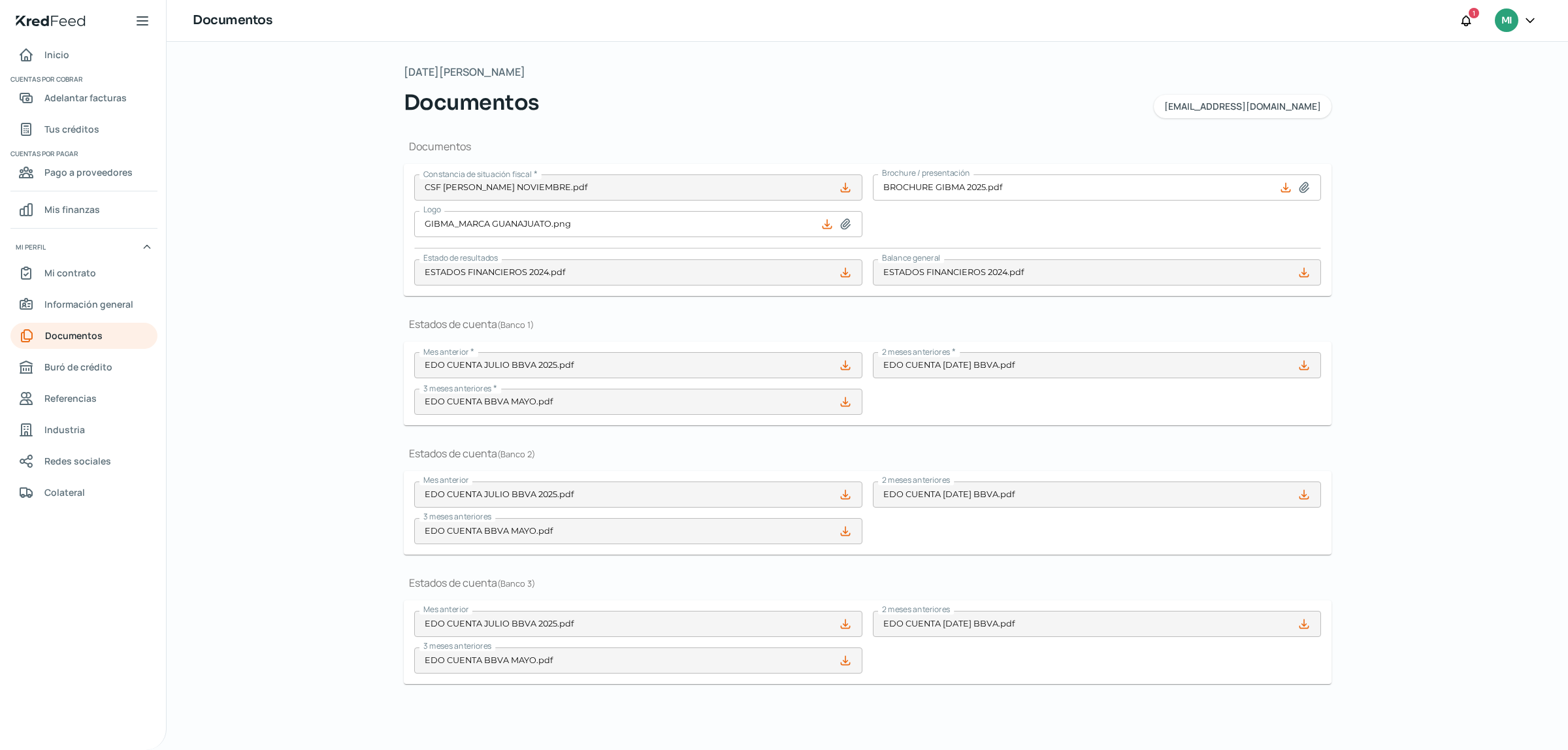
click at [1347, 557] on div "Martes, 19 de agosto 2025 Documentos auxiliar@gibma.com.mx Documentos Constanci…" at bounding box center [868, 396] width 980 height 708
click at [1406, 80] on div "Martes, 19 de agosto 2025 Documentos auxiliar@gibma.com.mx Documentos Constanci…" at bounding box center [867, 396] width 1402 height 708
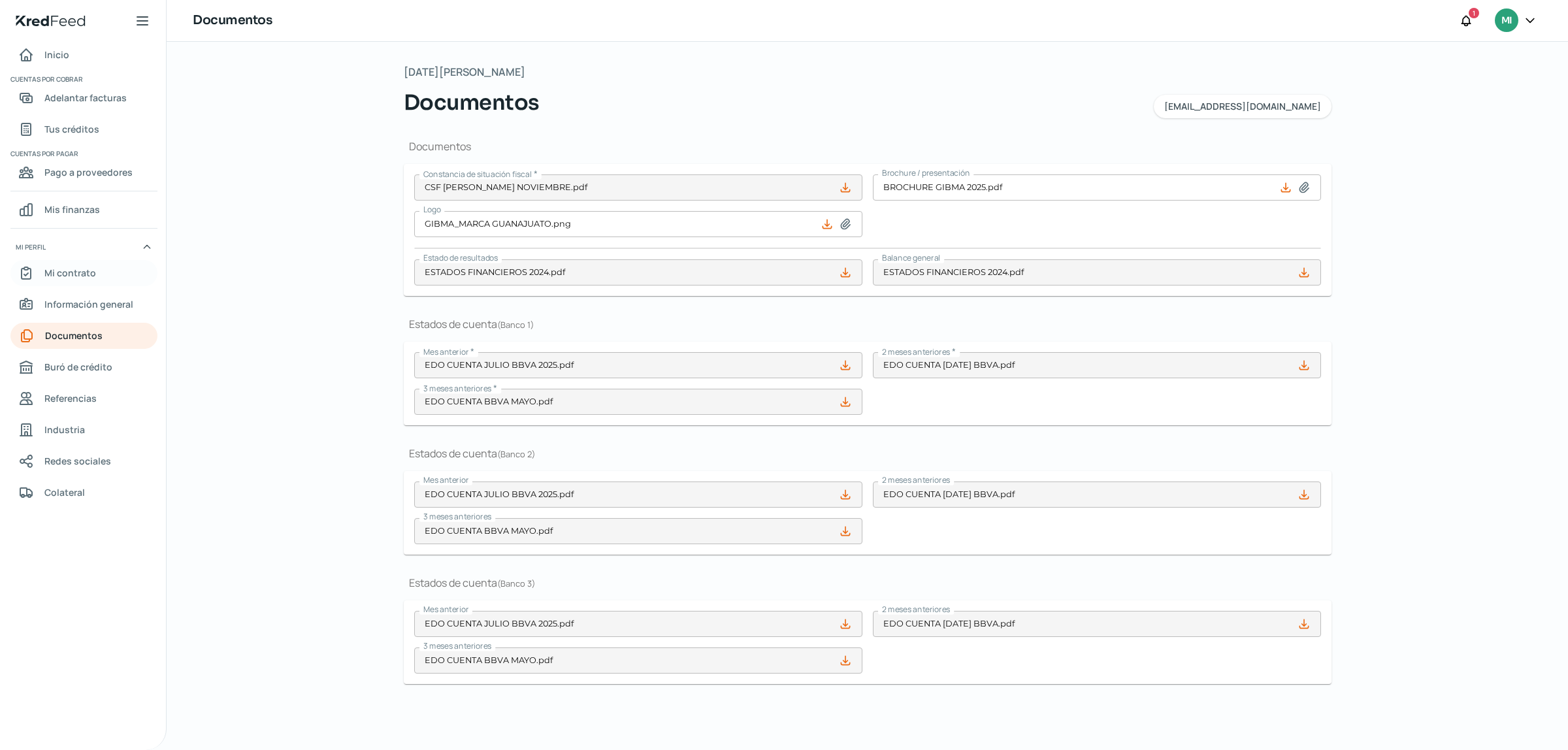
click at [113, 267] on link "Mi contrato" at bounding box center [83, 273] width 147 height 26
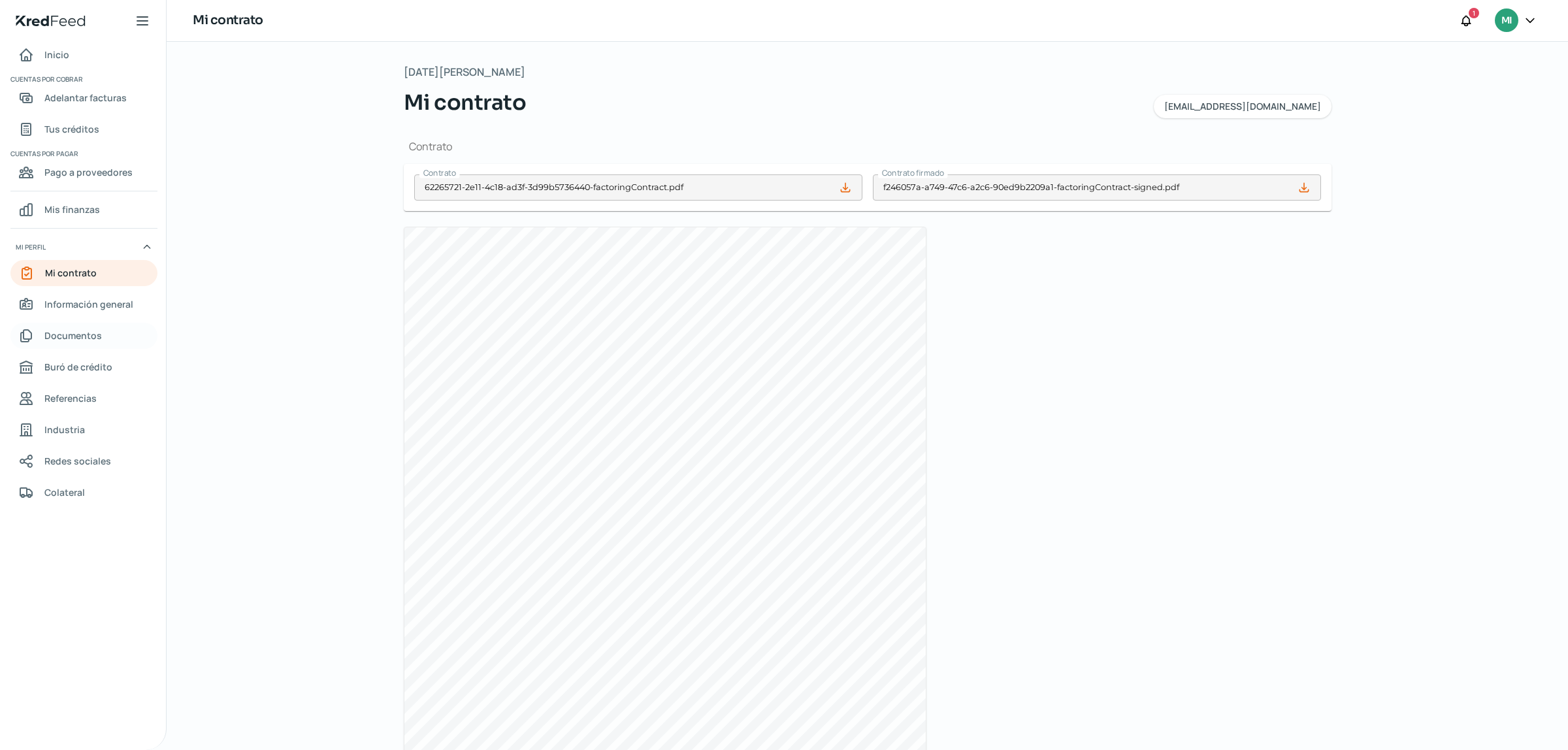
click at [70, 338] on span "Documentos" at bounding box center [73, 335] width 58 height 16
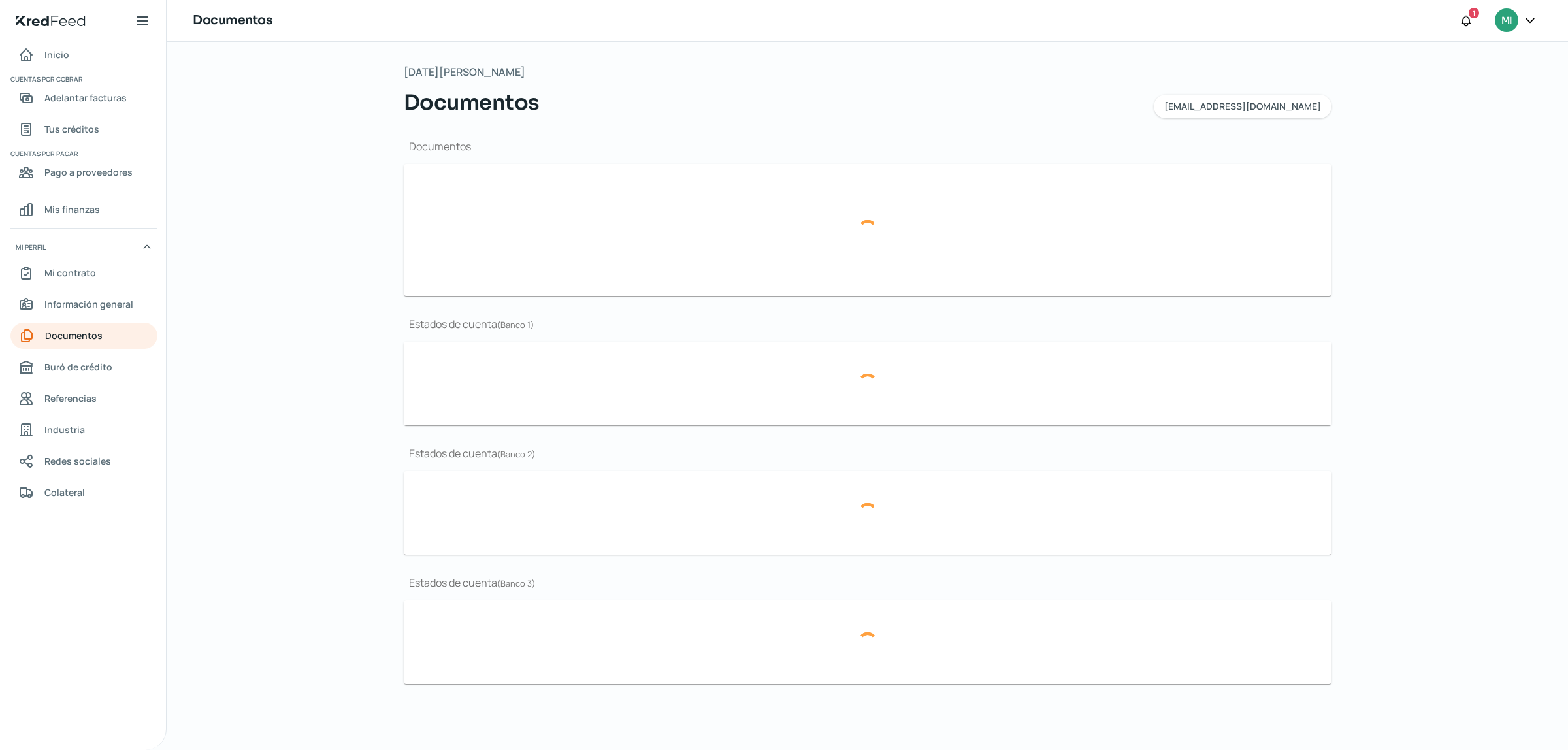
type input "CSF [PERSON_NAME] NOVIEMBRE.pdf"
type input "BROCHURE GIBMA 2025.pdf"
type input "GIBMA_MARCA GUANAJUATO.png"
type input "ESTADOS FINANCIEROS 2024.pdf"
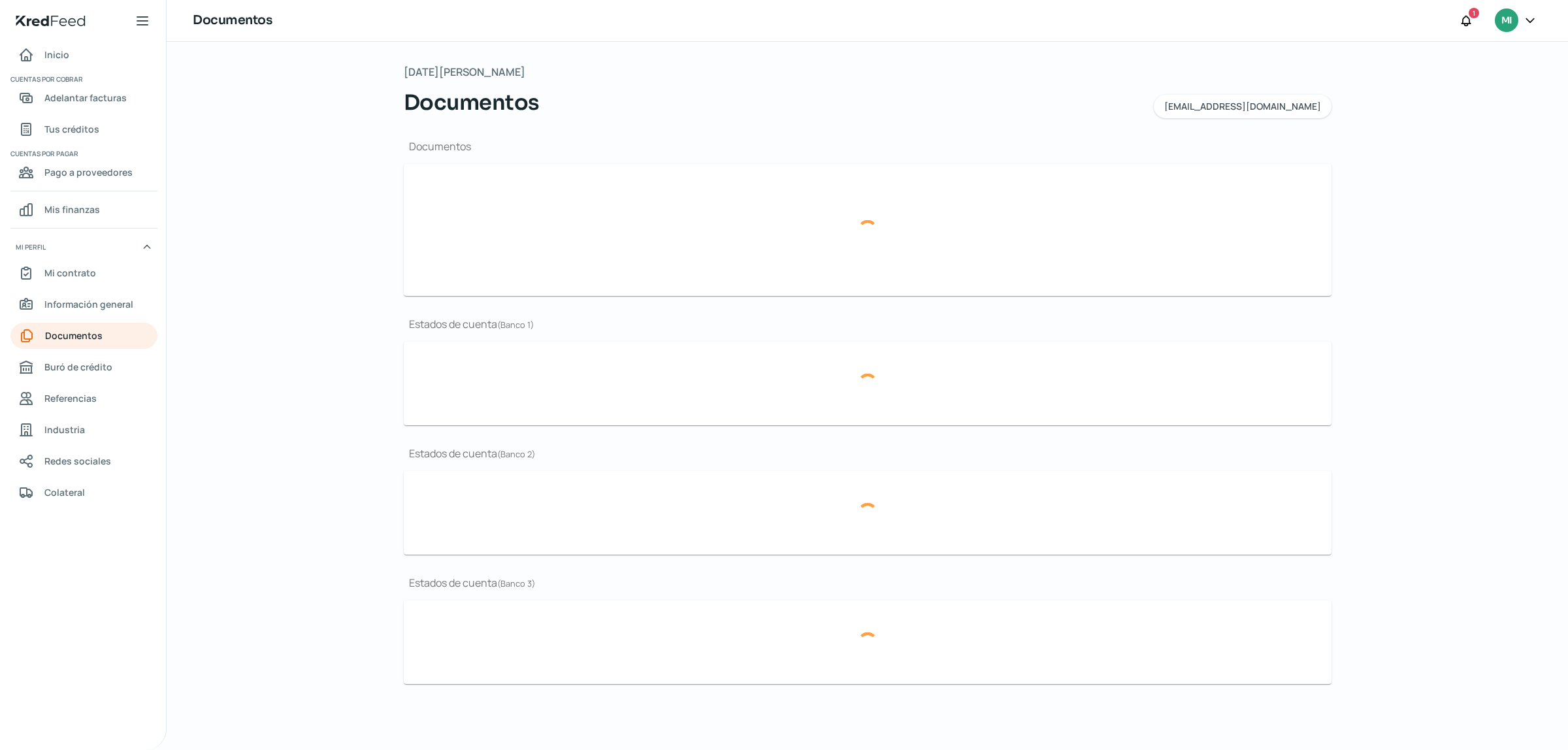
type input "EDO CUENTA JULIO BBVA 2025.pdf"
type input "EDO CUENTA JUNIO 2025 BBVA.pdf"
type input "EDO CUENTA BBVA MAYO.pdf"
type input "EDO CUENTA JULIO BBVA 2025.pdf"
type input "EDO CUENTA JUNIO 2025 BBVA.pdf"
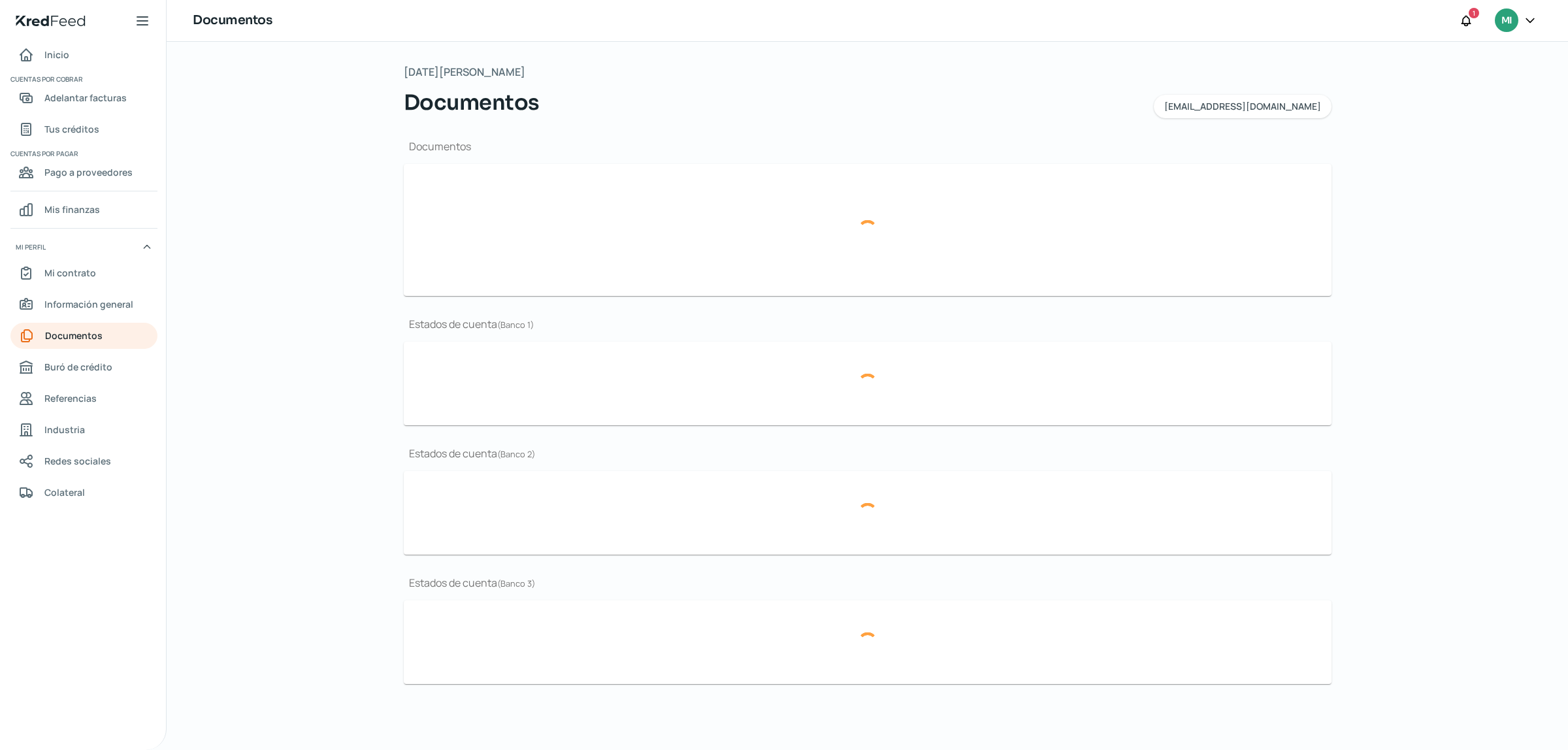
type input "EDO CUENTA BBVA MAYO.pdf"
type input "EDO CUENTA JULIO BBVA 2025.pdf"
type input "EDO CUENTA JUNIO 2025 BBVA.pdf"
type input "EDO CUENTA BBVA MAYO.pdf"
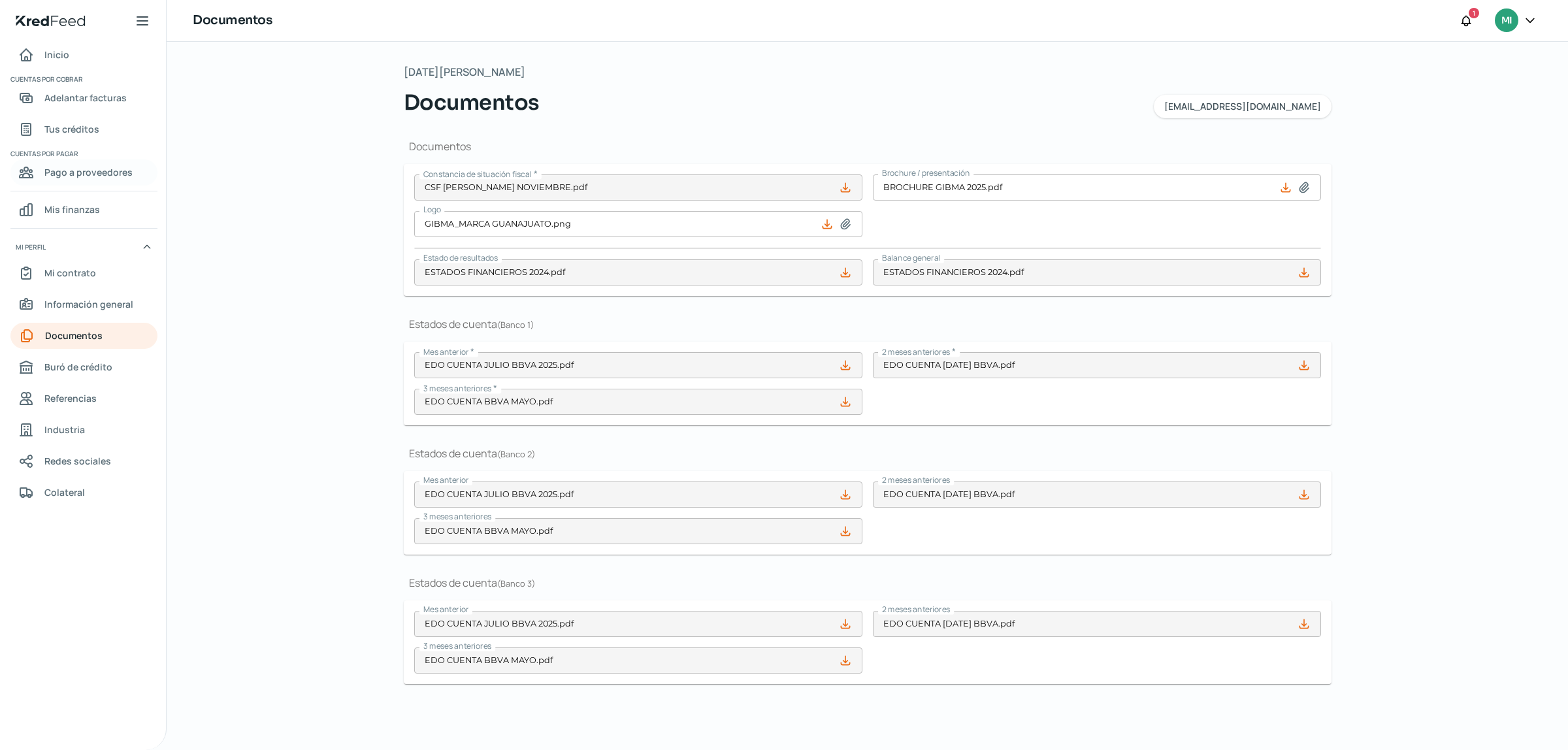
click at [64, 173] on span "Pago a proveedores" at bounding box center [88, 172] width 88 height 16
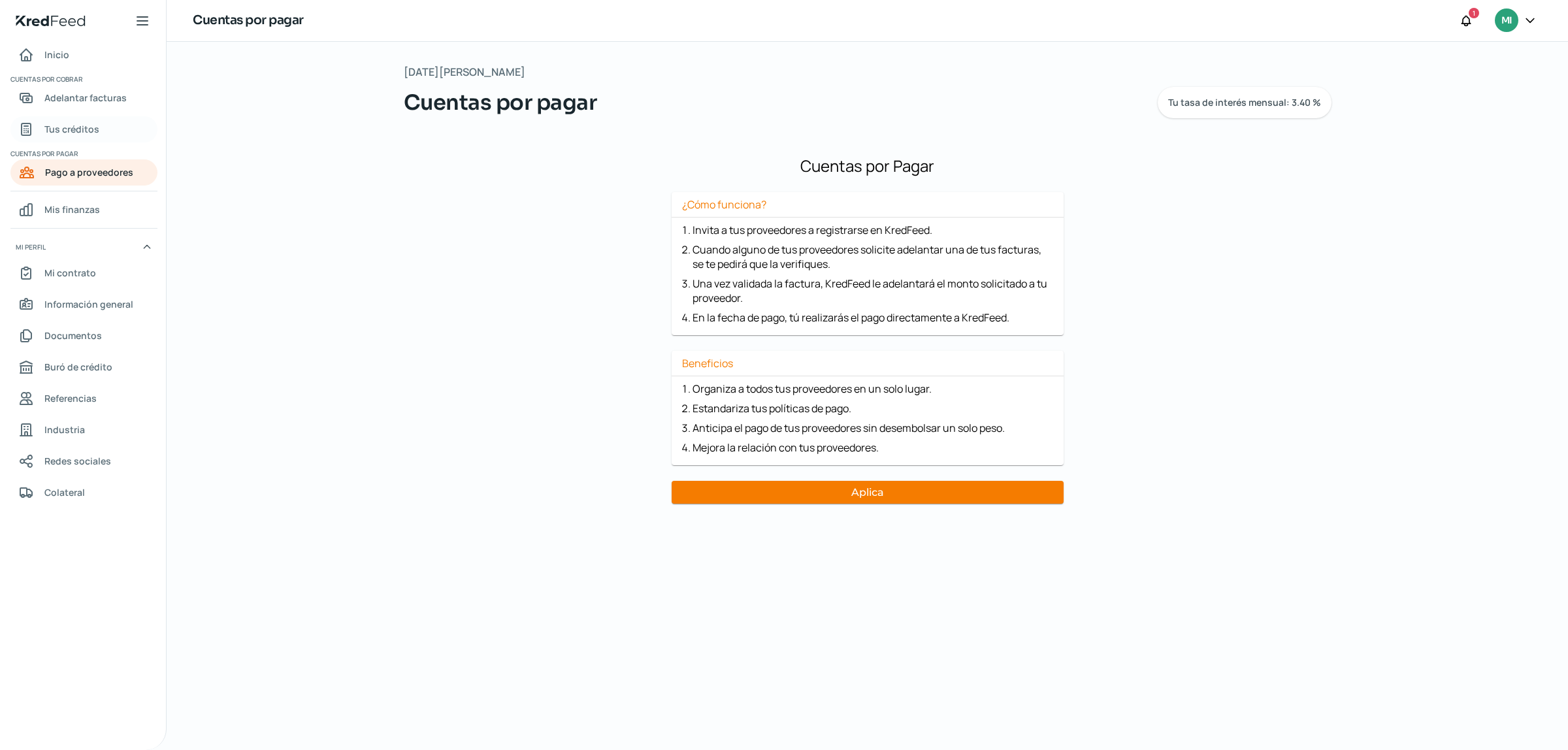
click at [79, 128] on span "Tus créditos" at bounding box center [71, 128] width 55 height 16
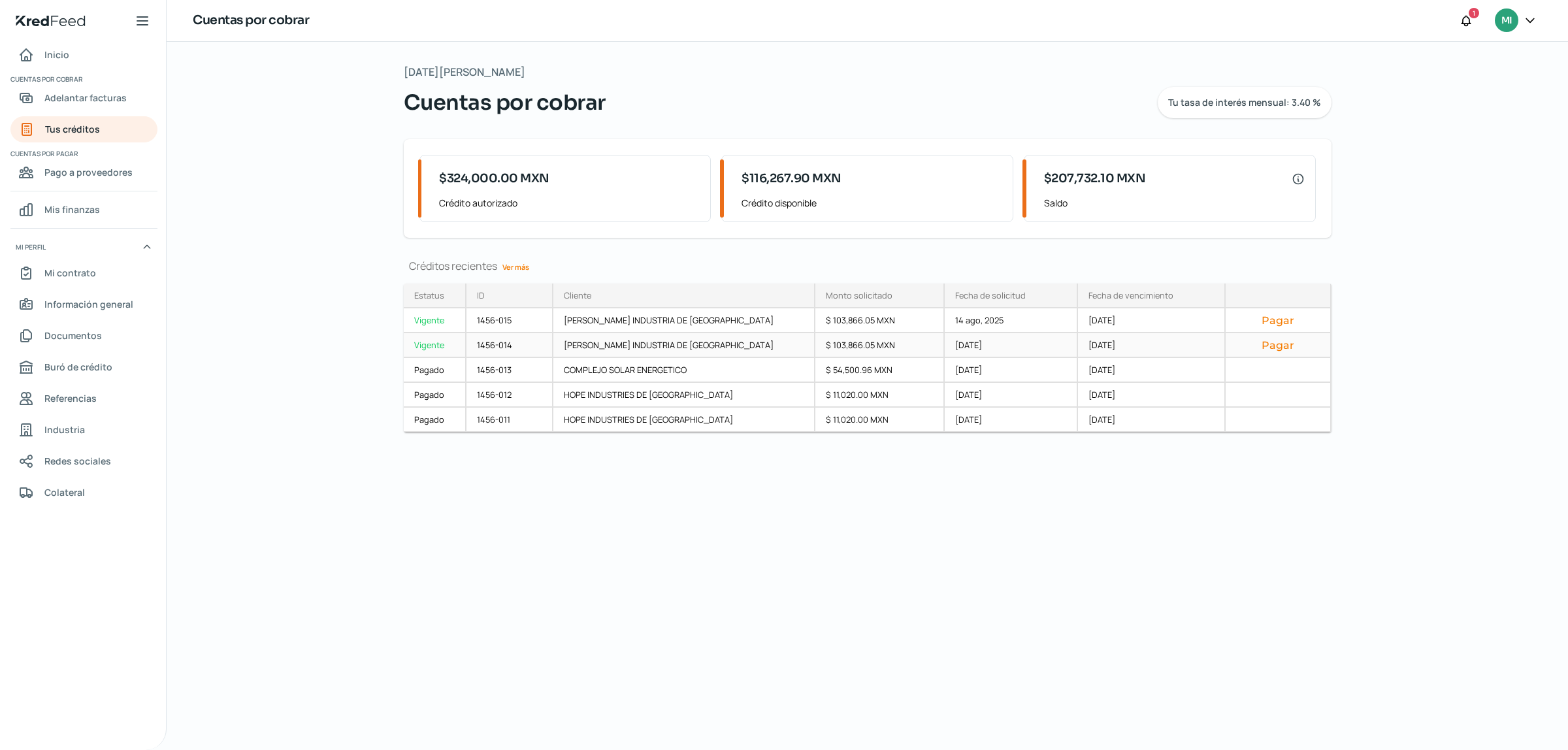
click at [1291, 341] on button "Pagar" at bounding box center [1278, 344] width 83 height 13
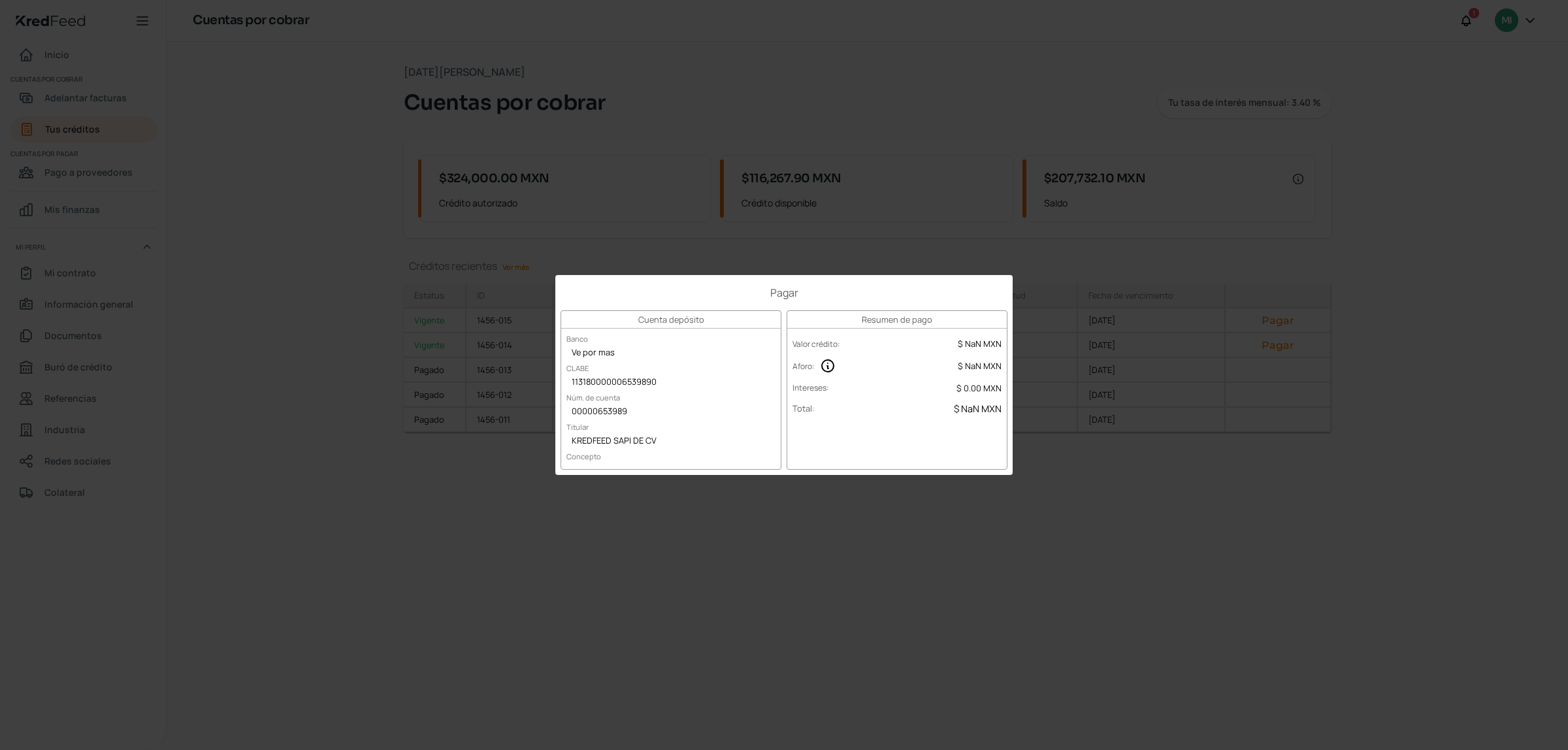
click at [1122, 534] on div "Pagar Cuenta depósito Banco Ve por mas CLABE 113180000006539890 Núm. de cuenta …" at bounding box center [784, 375] width 1568 height 750
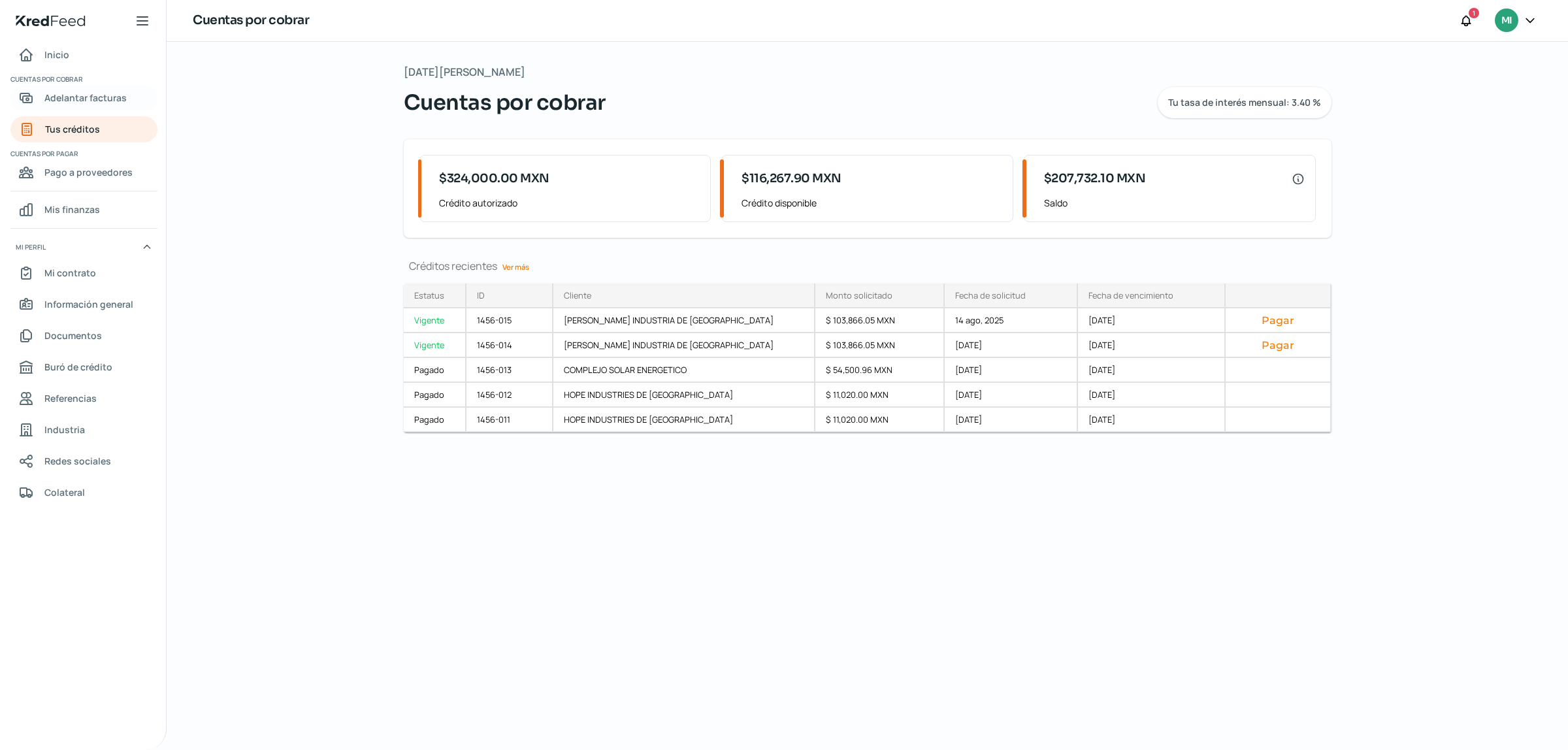
click at [99, 86] on link "Adelantar facturas" at bounding box center [83, 98] width 147 height 26
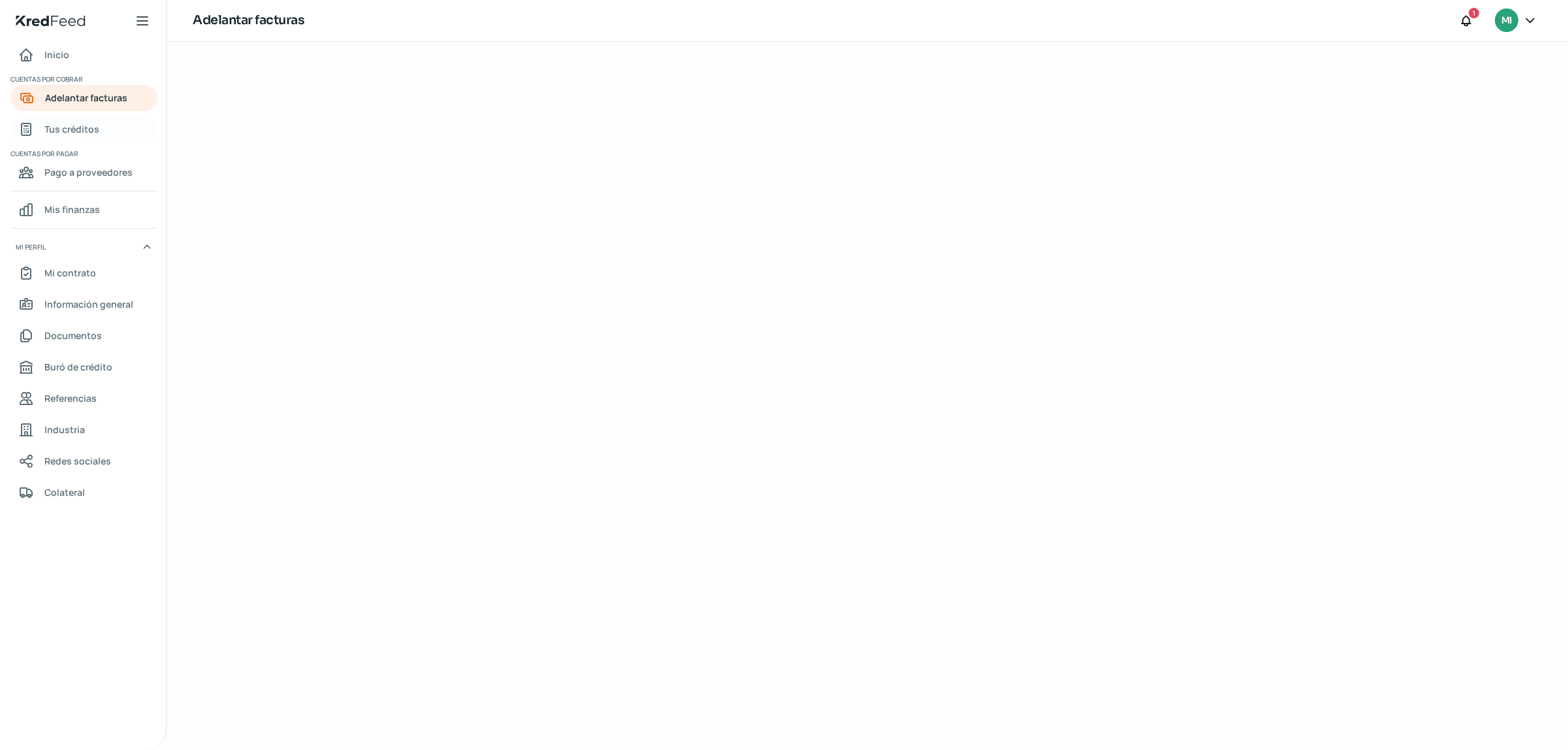
click at [50, 128] on span "Tus créditos" at bounding box center [71, 128] width 55 height 16
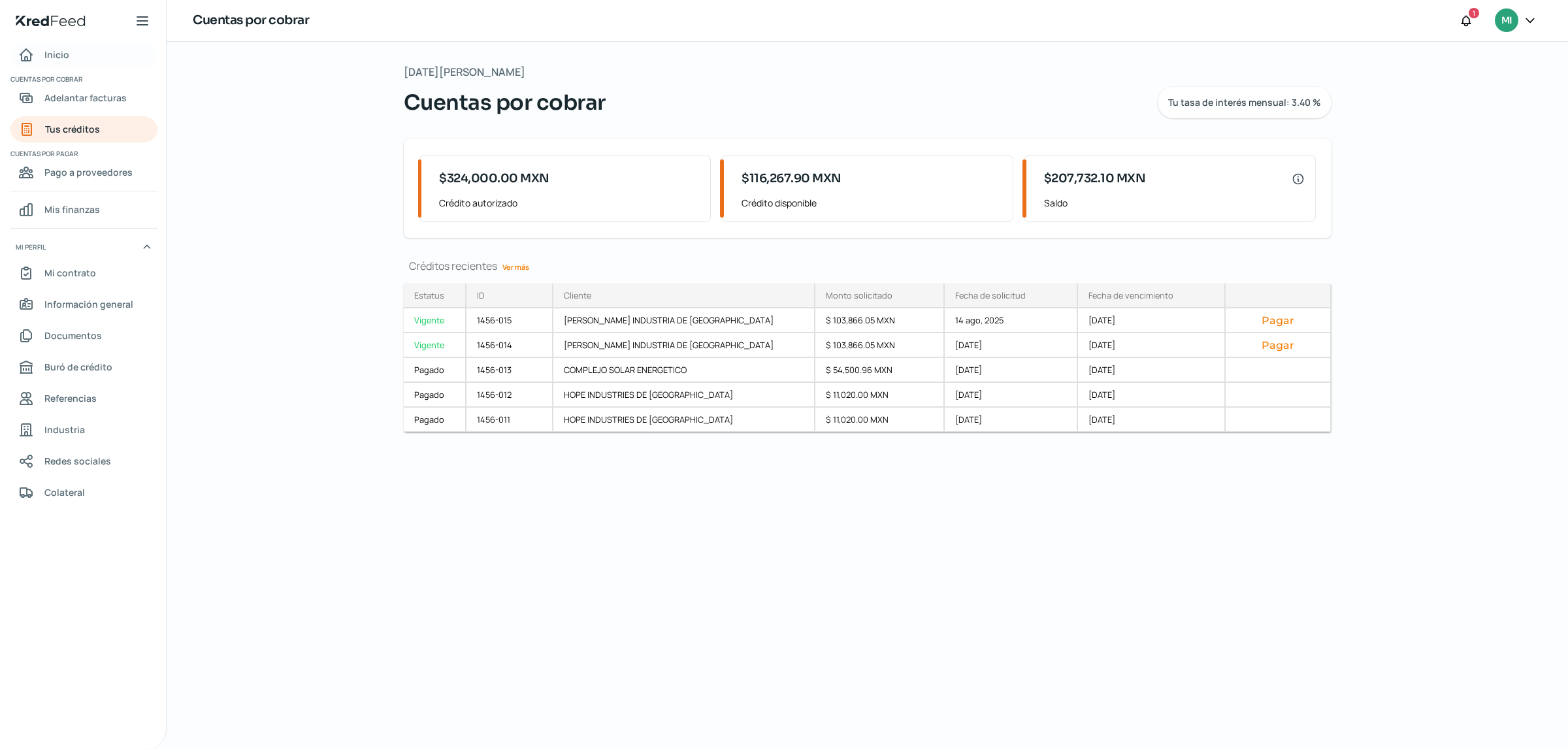
click at [60, 48] on span "Inicio" at bounding box center [56, 54] width 25 height 16
